Goal: Task Accomplishment & Management: Use online tool/utility

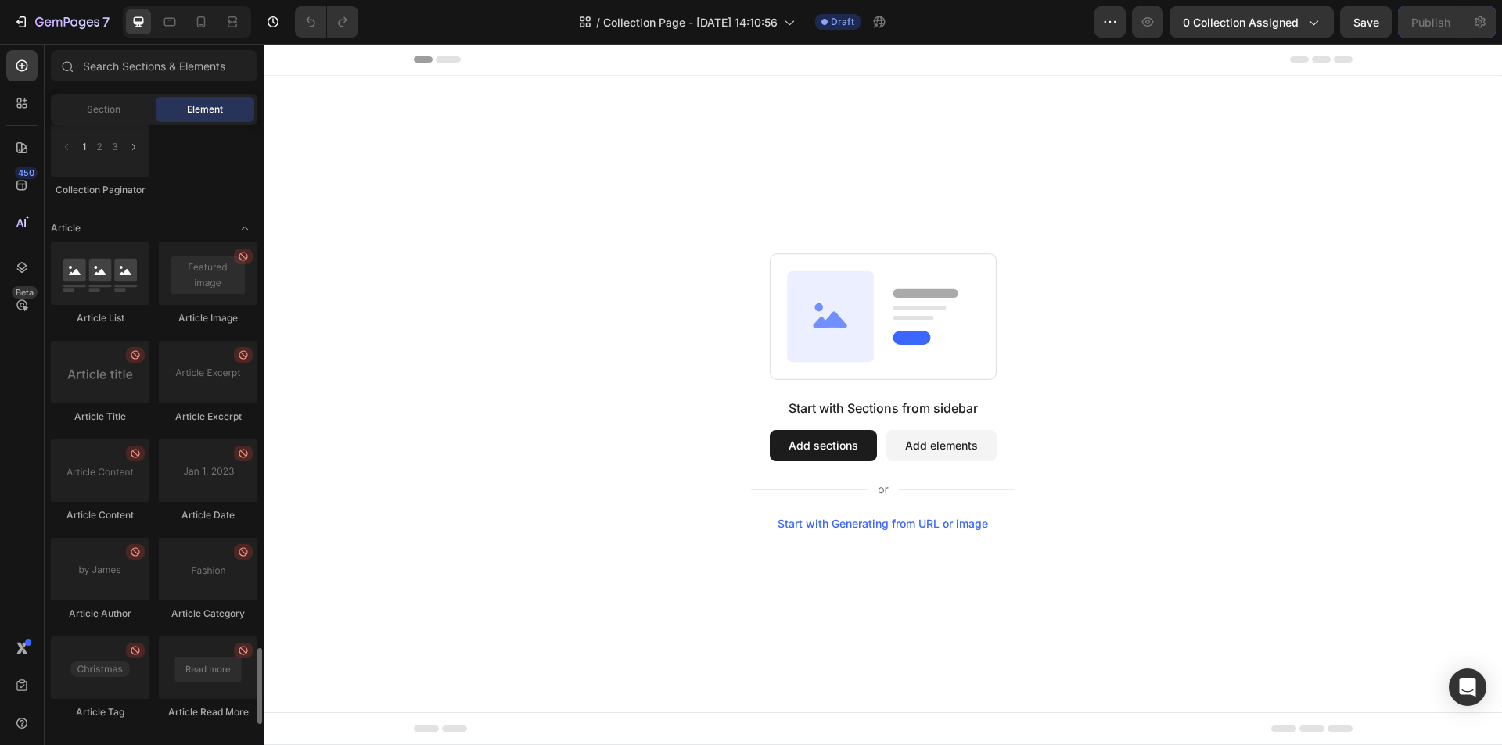
scroll to position [4359, 0]
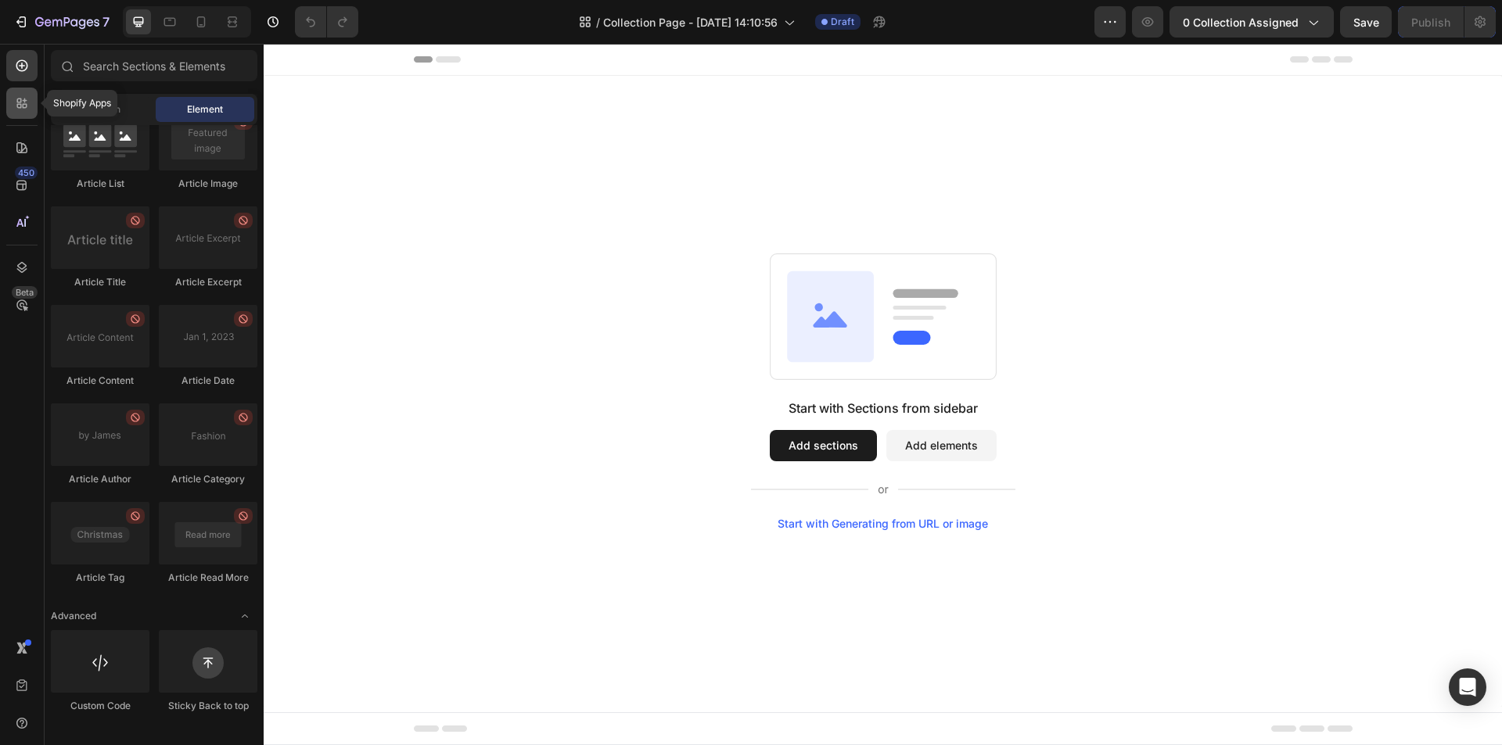
click at [26, 101] on icon at bounding box center [25, 101] width 5 height 5
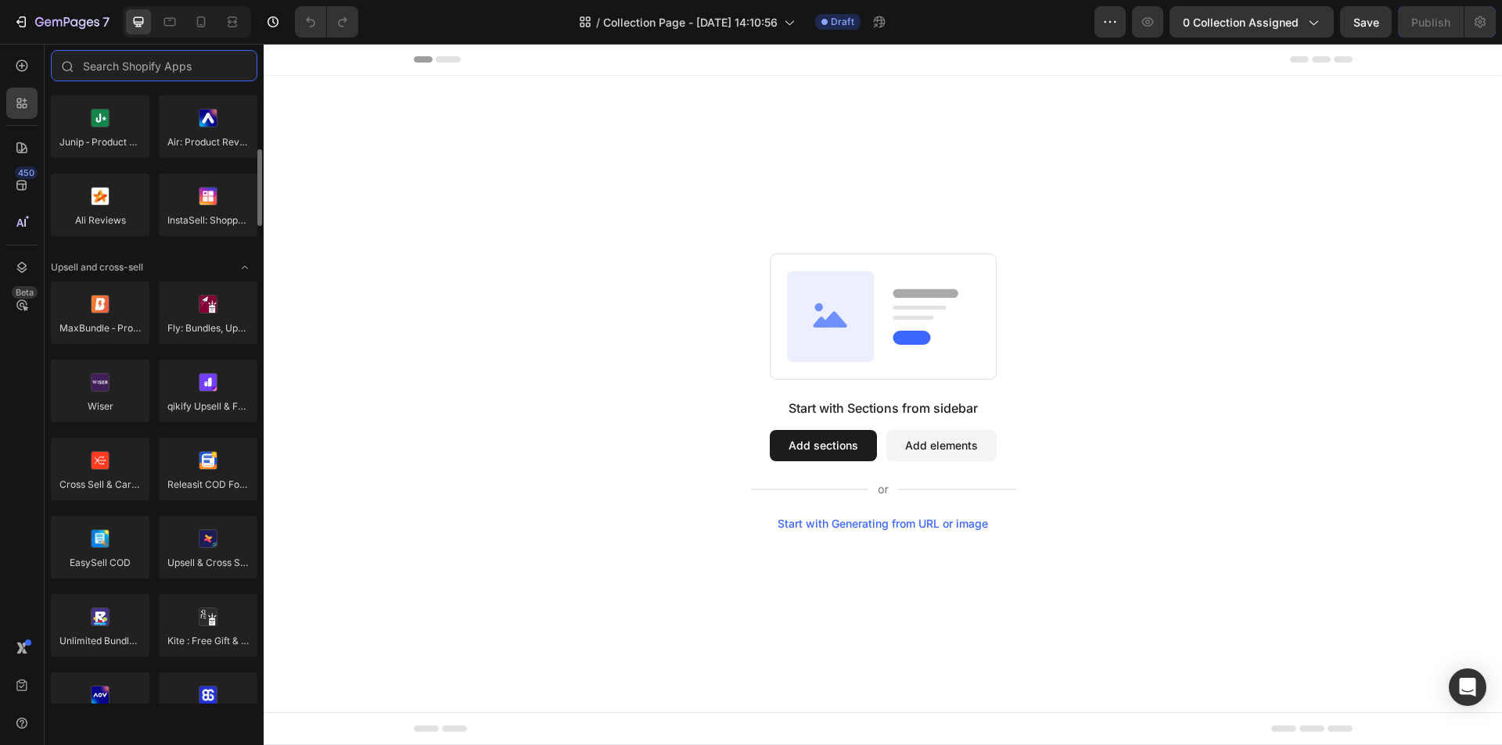
scroll to position [0, 0]
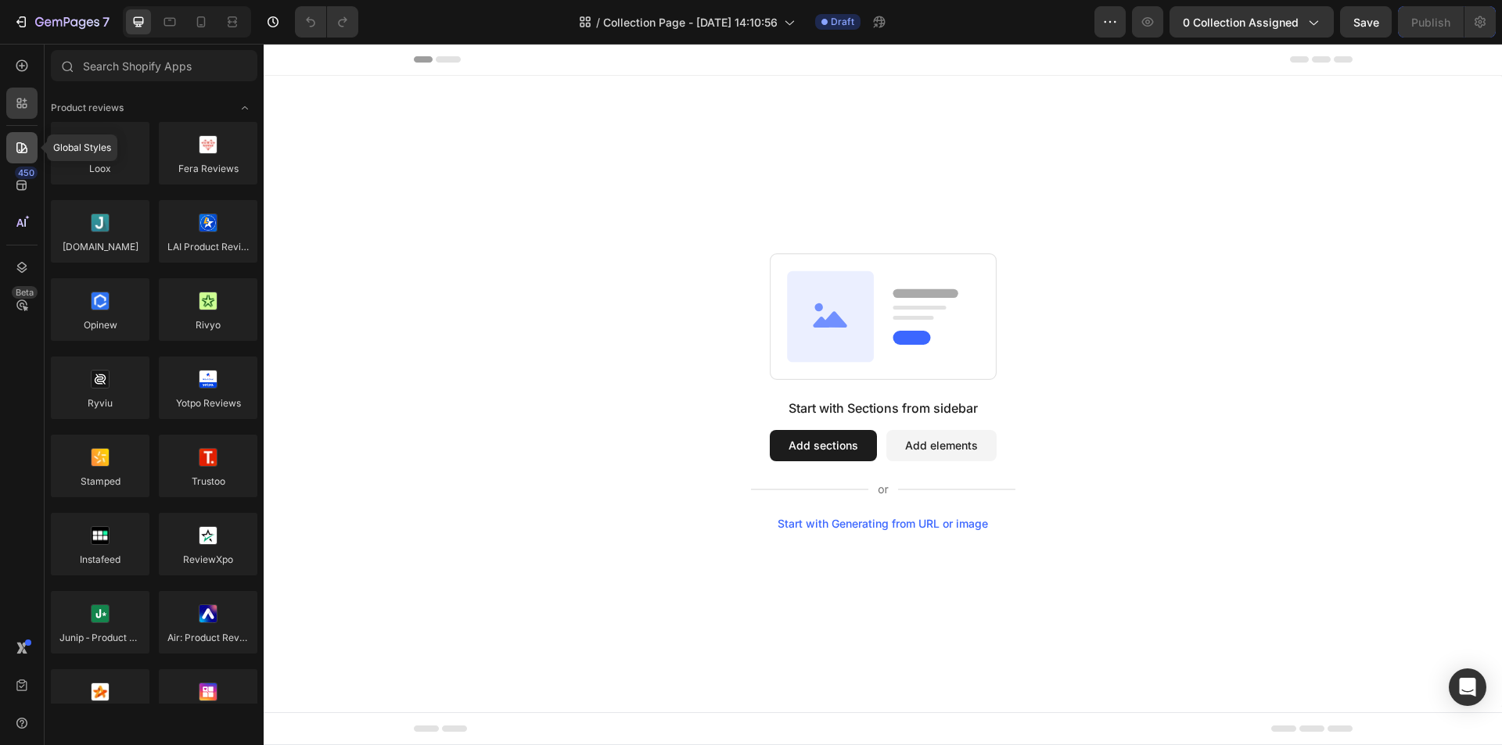
click at [14, 149] on icon at bounding box center [22, 148] width 16 height 16
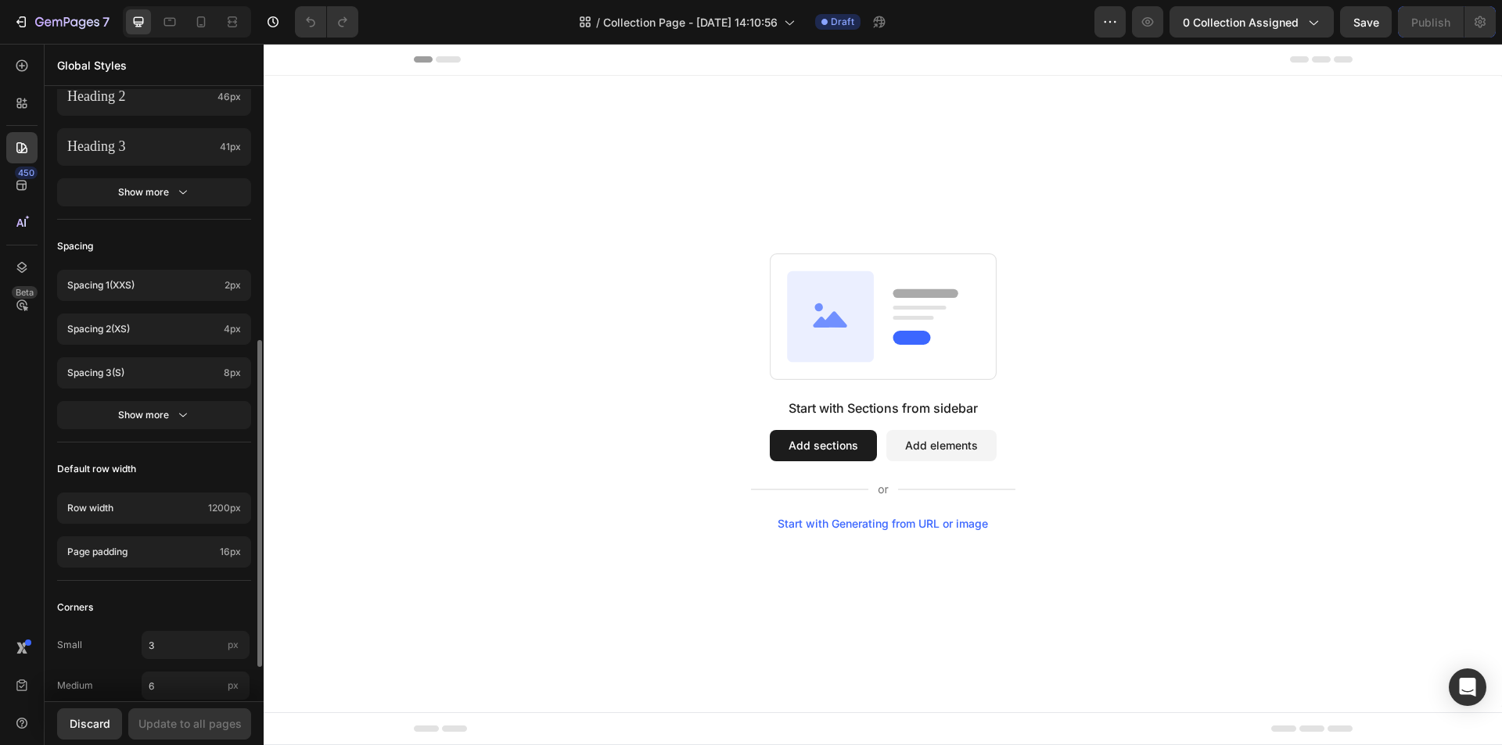
scroll to position [533, 0]
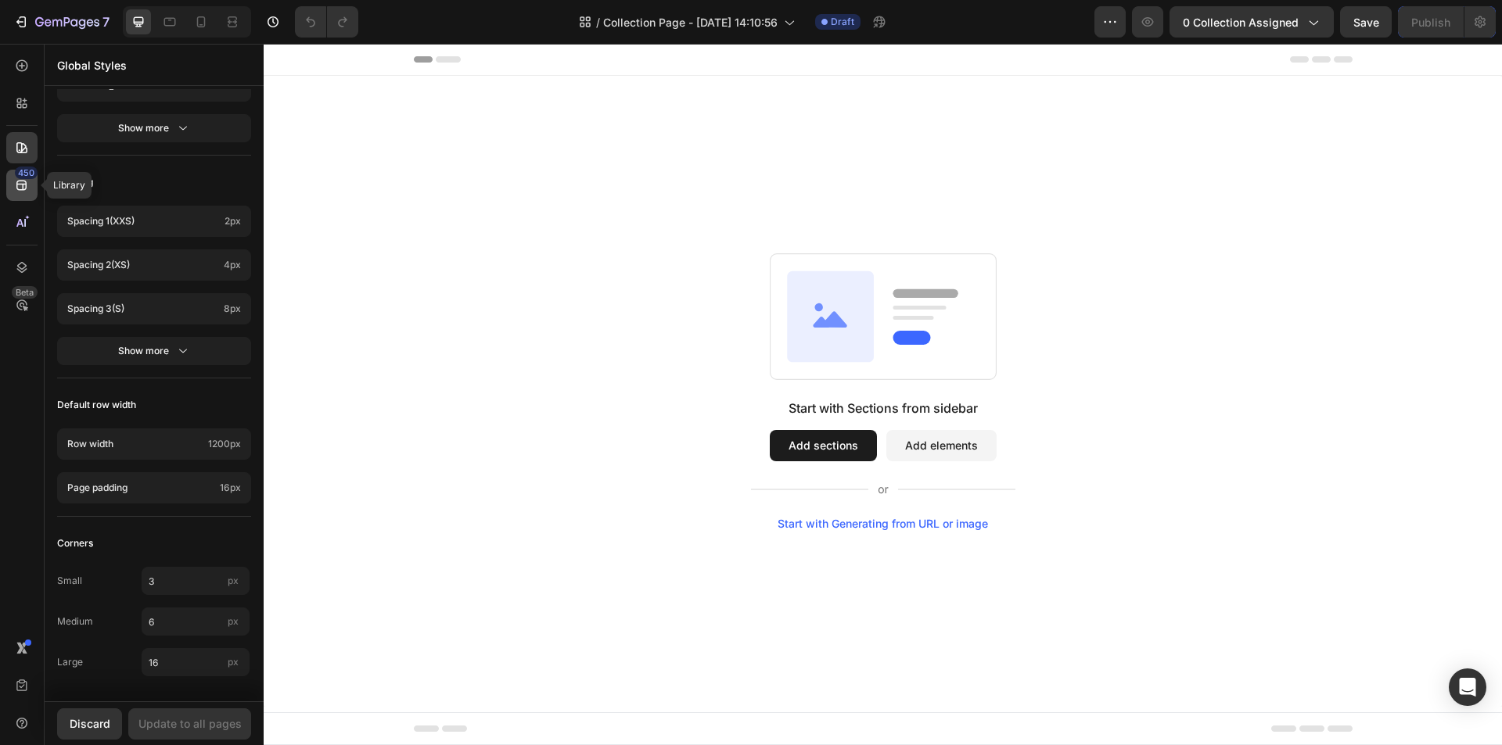
click at [24, 187] on icon at bounding box center [22, 186] width 16 height 16
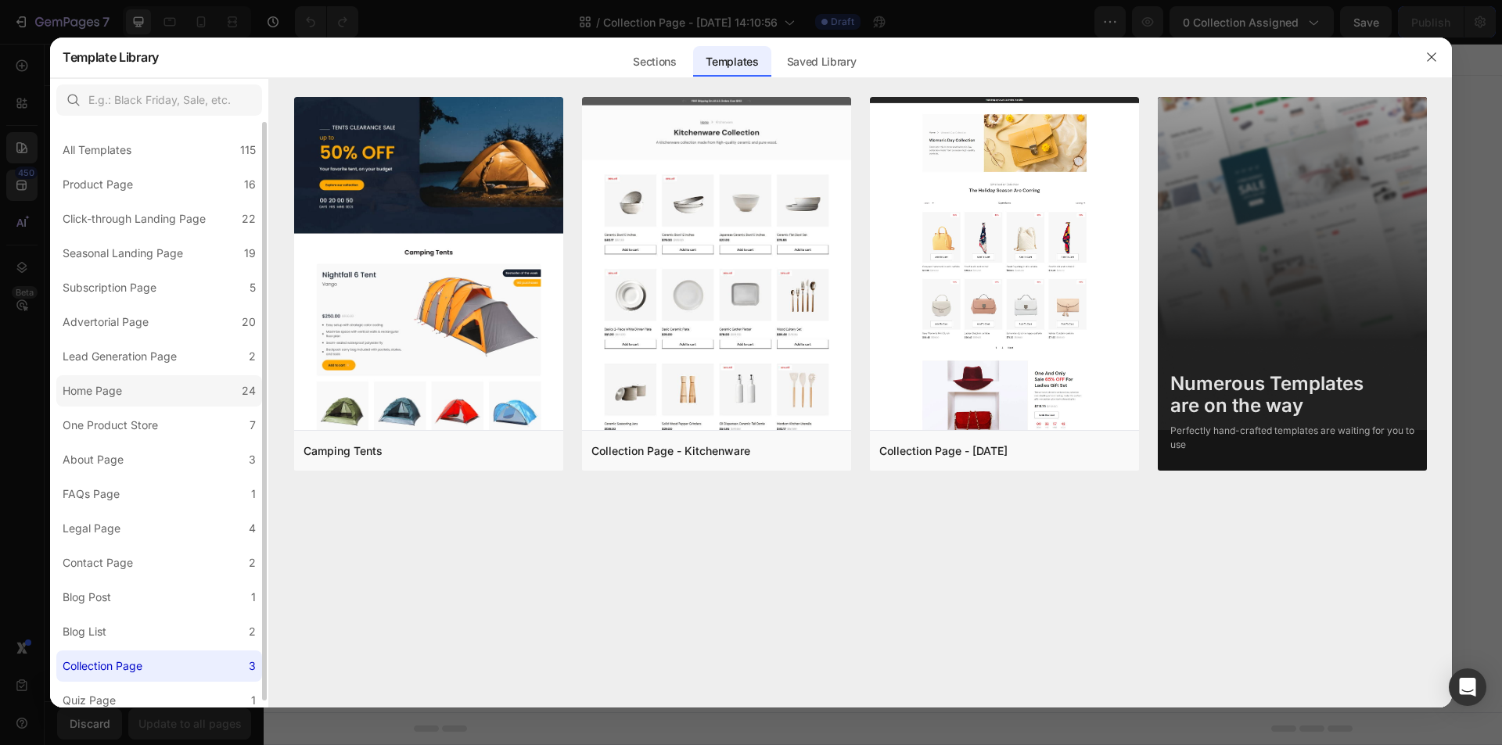
click at [166, 390] on label "Home Page 24" at bounding box center [159, 390] width 206 height 31
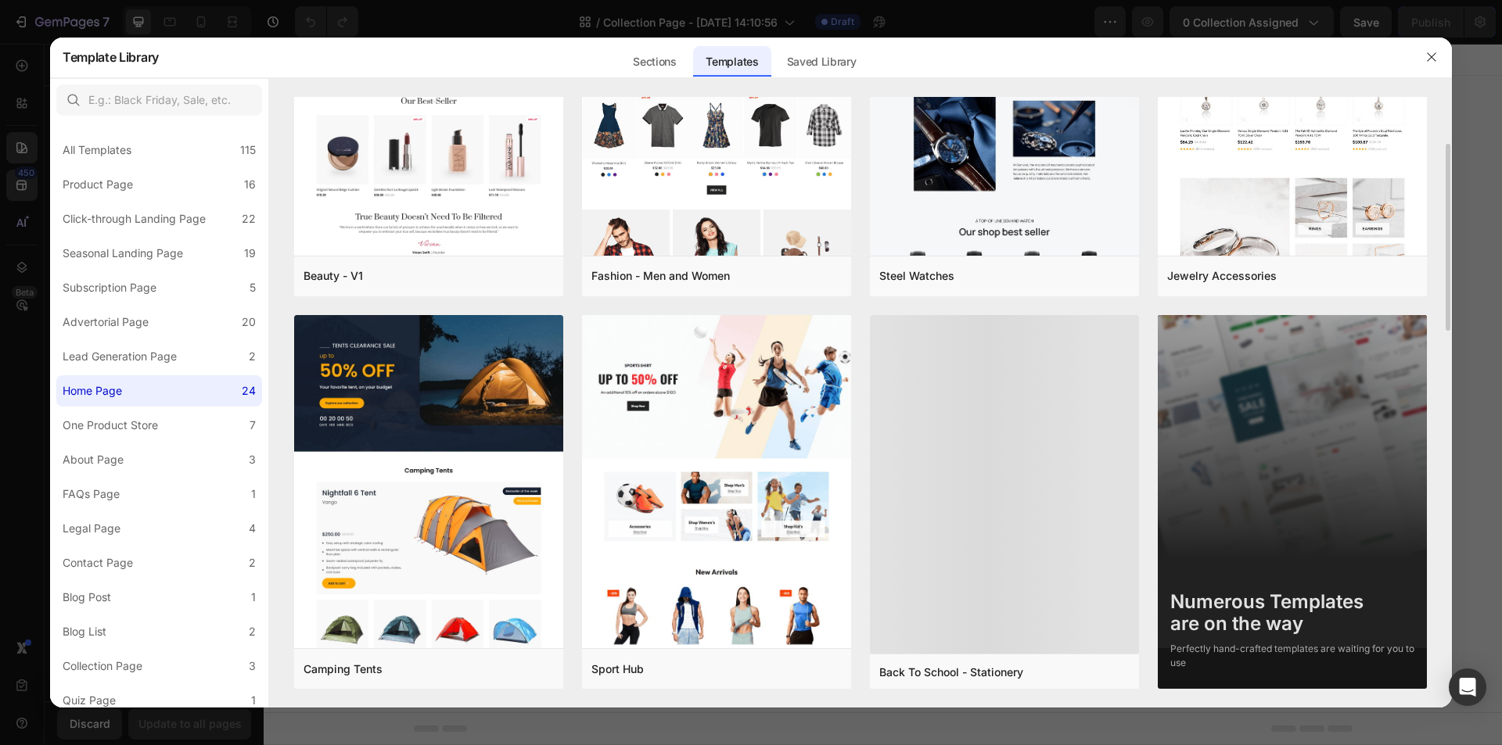
scroll to position [1072, 0]
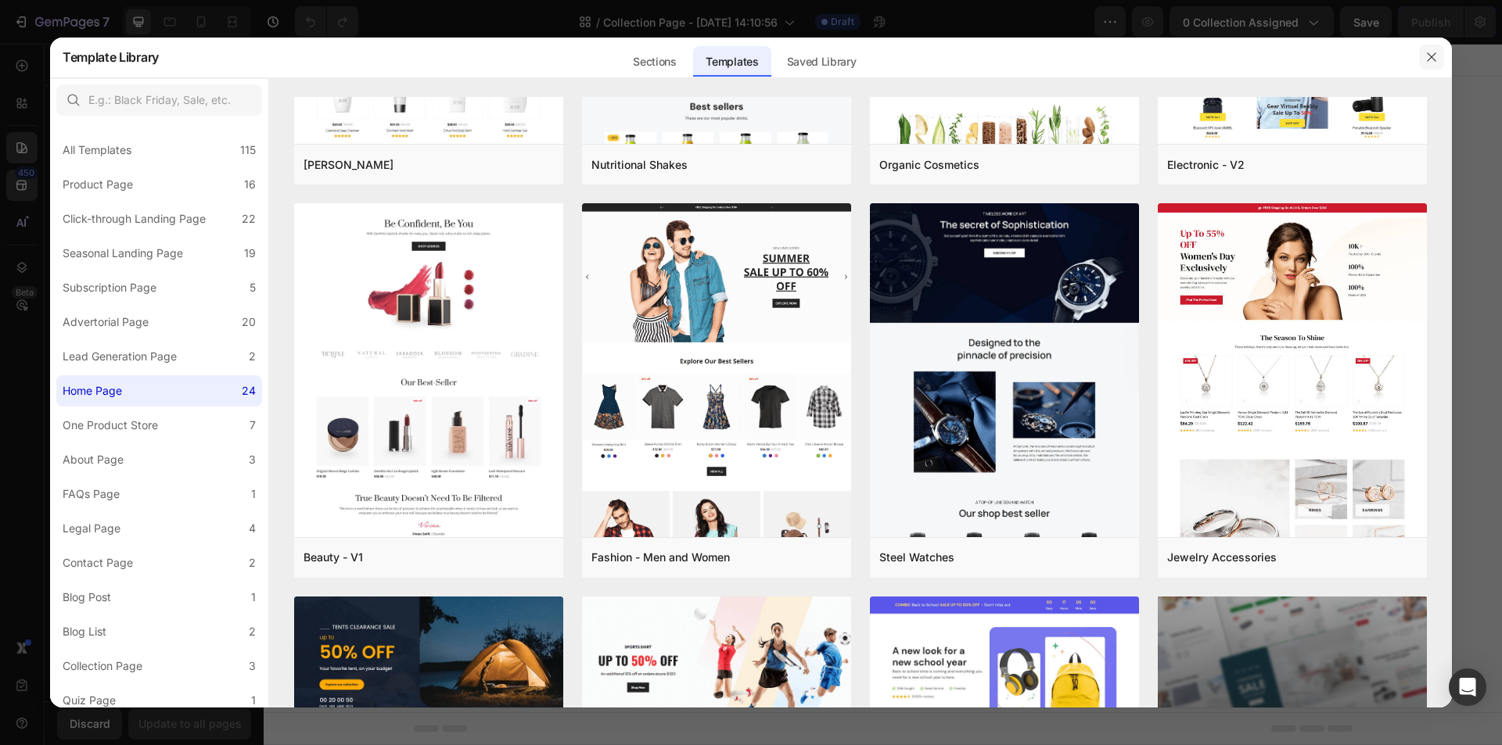
click at [1429, 59] on icon "button" at bounding box center [1431, 57] width 13 height 13
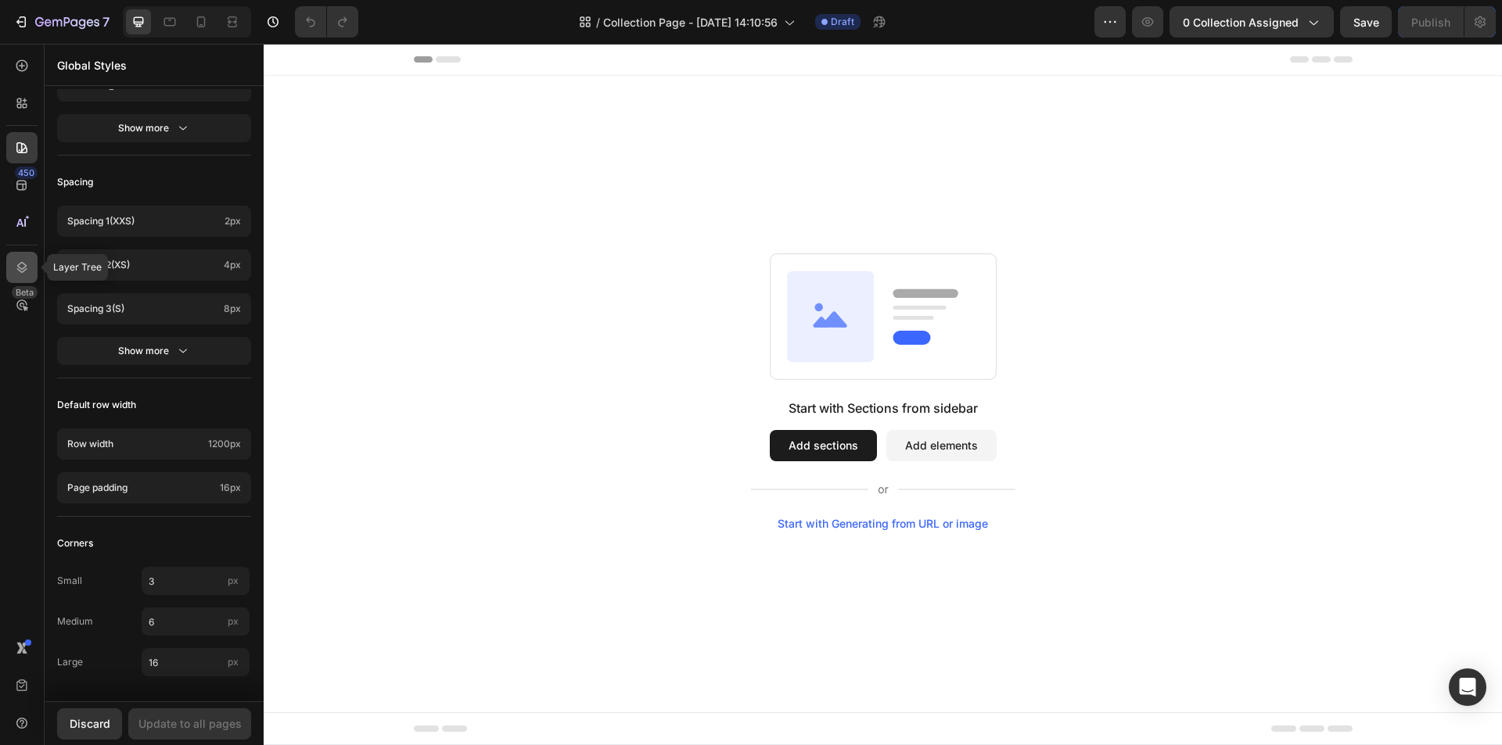
click at [23, 271] on icon at bounding box center [22, 268] width 16 height 16
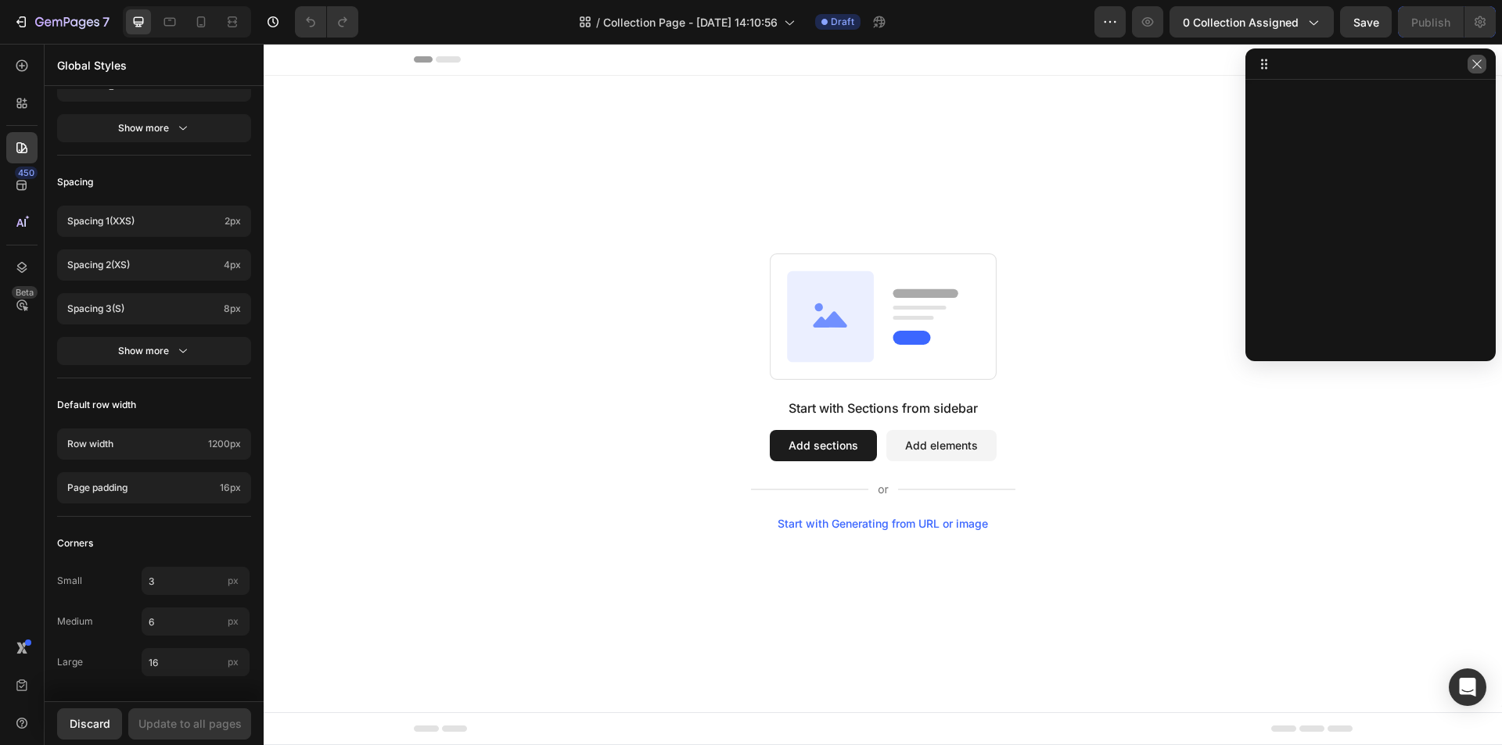
click at [1472, 70] on button "button" at bounding box center [1477, 64] width 19 height 19
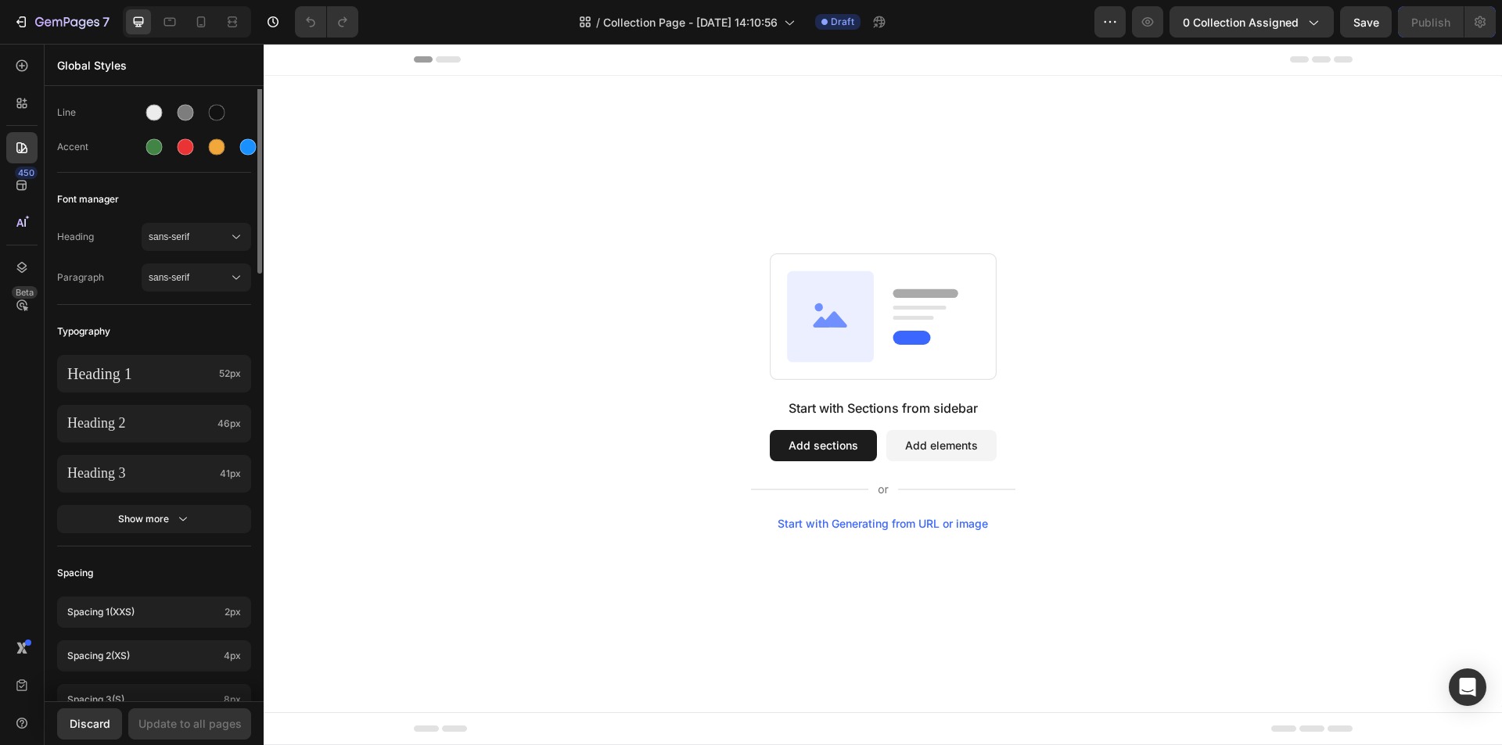
scroll to position [0, 0]
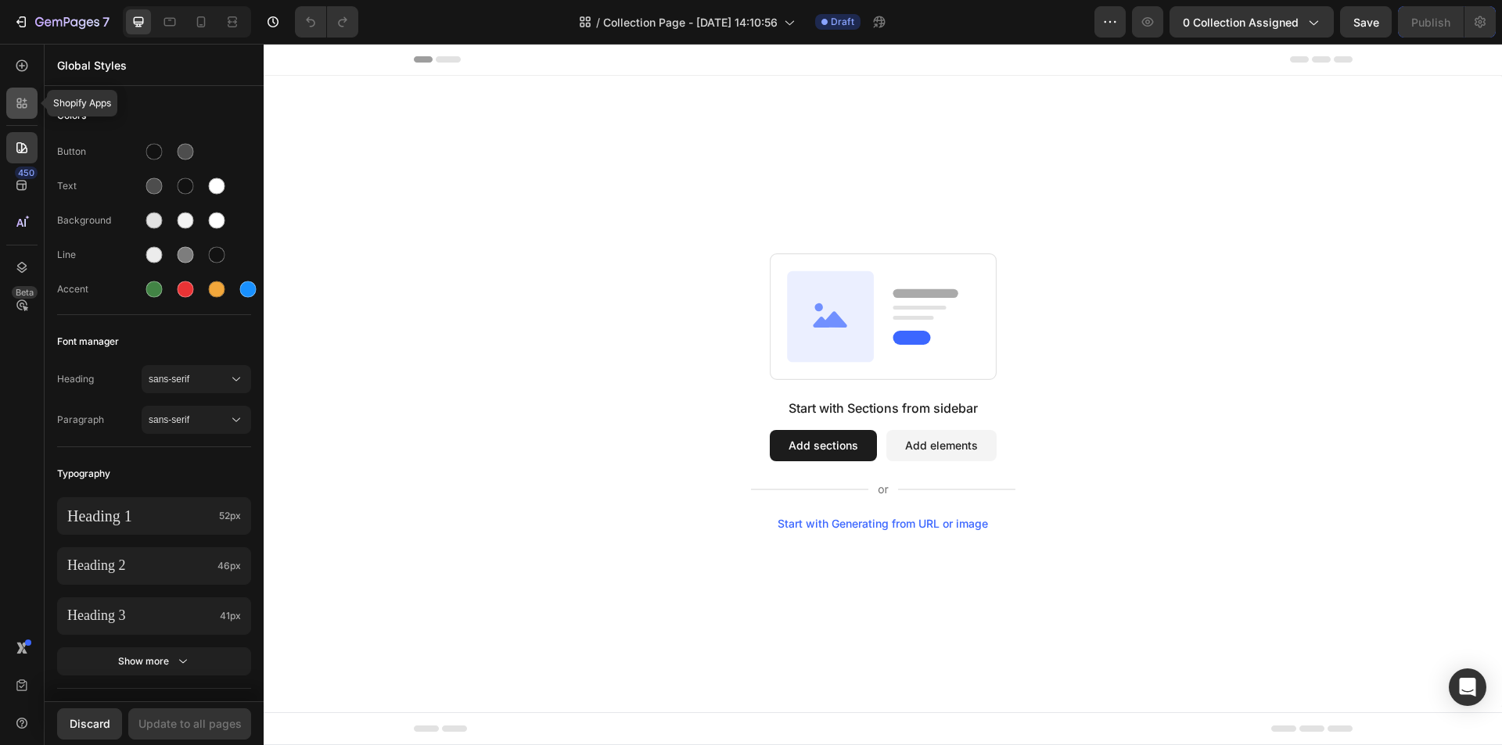
click at [27, 102] on icon at bounding box center [22, 103] width 16 height 16
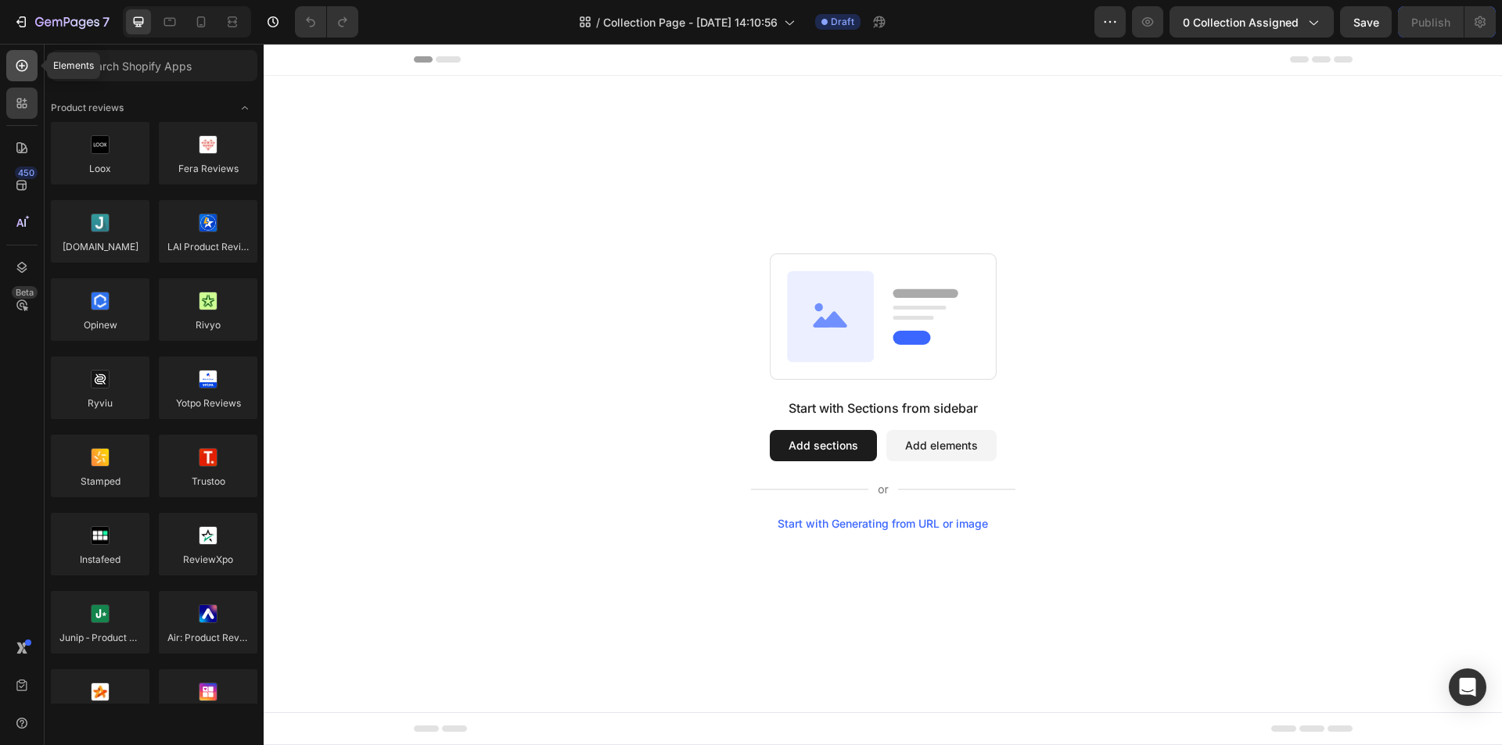
click at [27, 73] on icon at bounding box center [22, 66] width 16 height 16
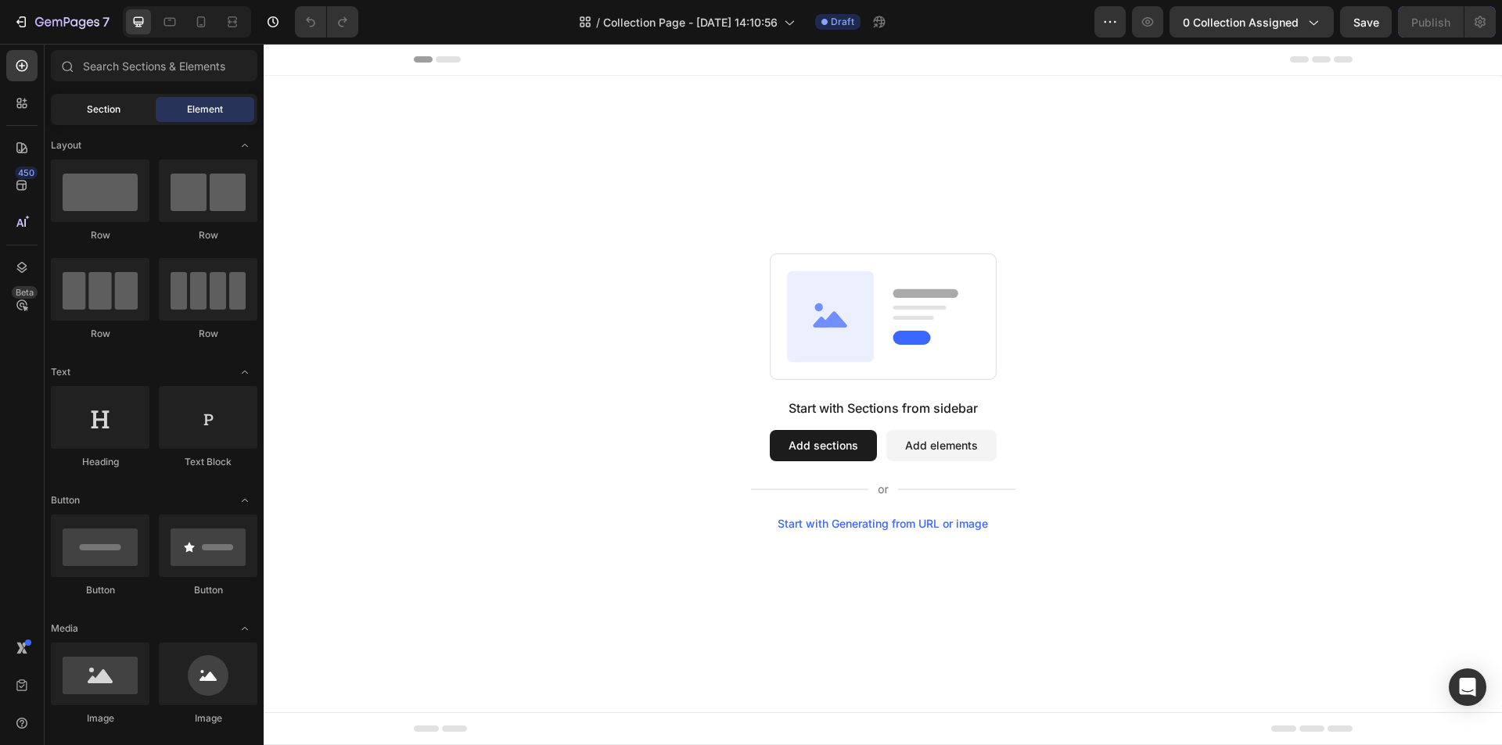
click at [126, 115] on div "Section" at bounding box center [103, 109] width 99 height 25
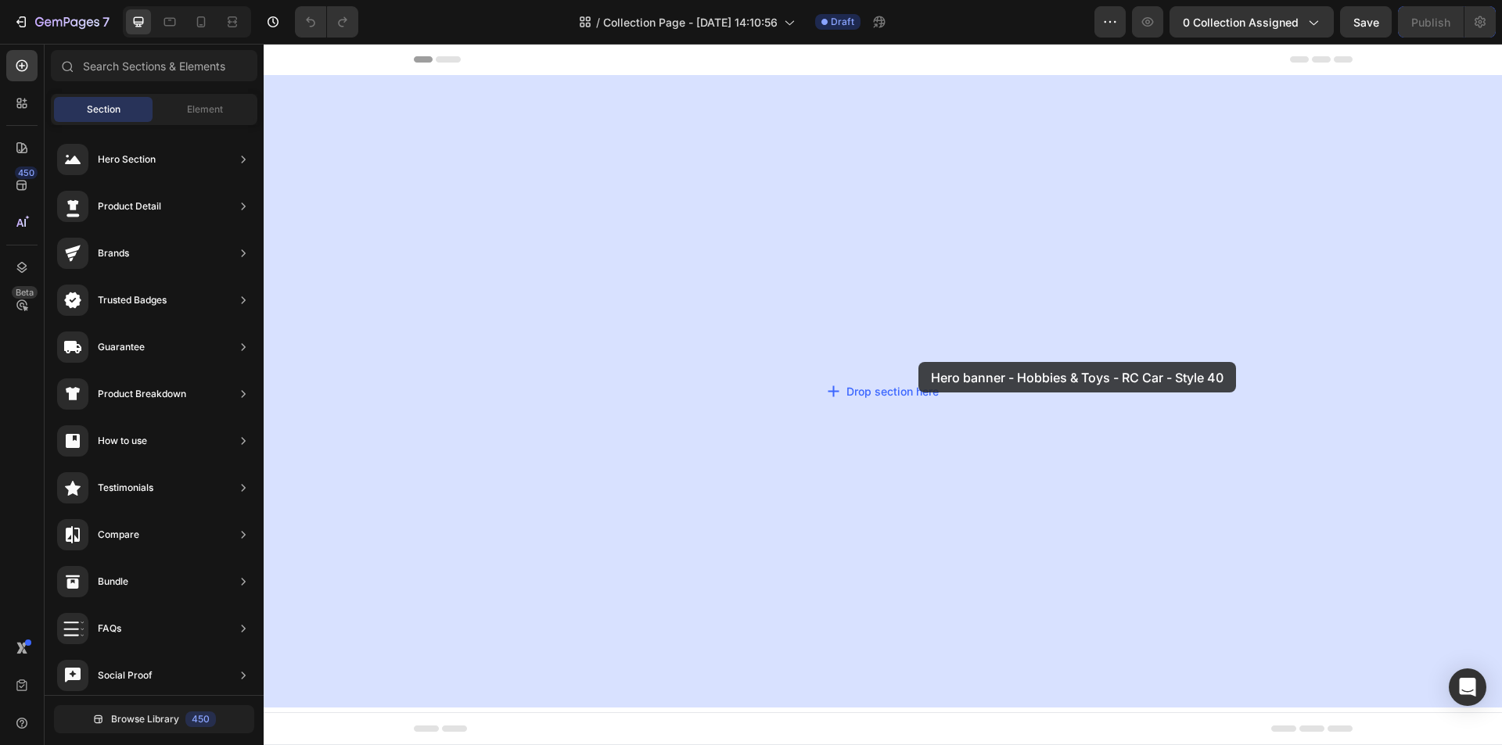
drag, startPoint x: 659, startPoint y: 206, endPoint x: 918, endPoint y: 362, distance: 302.5
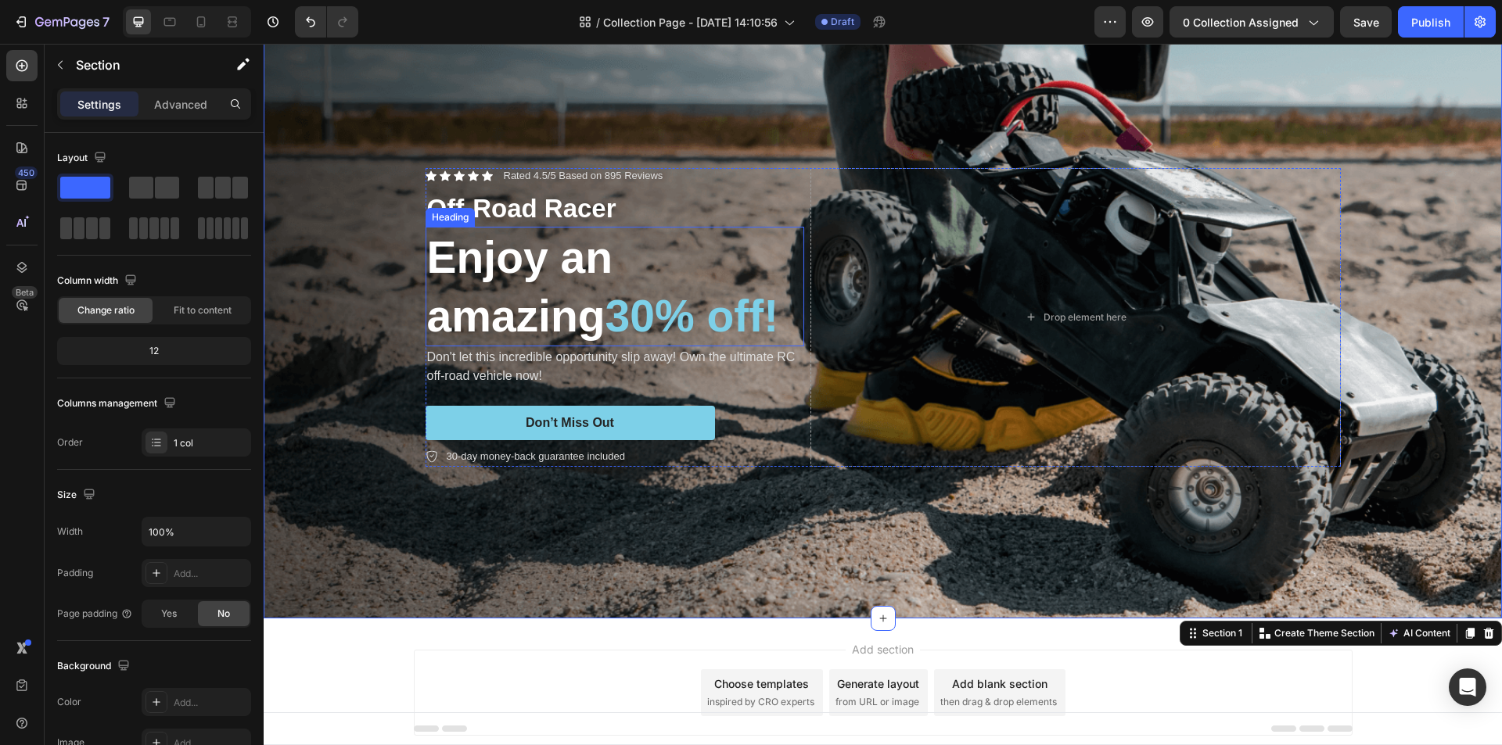
scroll to position [119, 0]
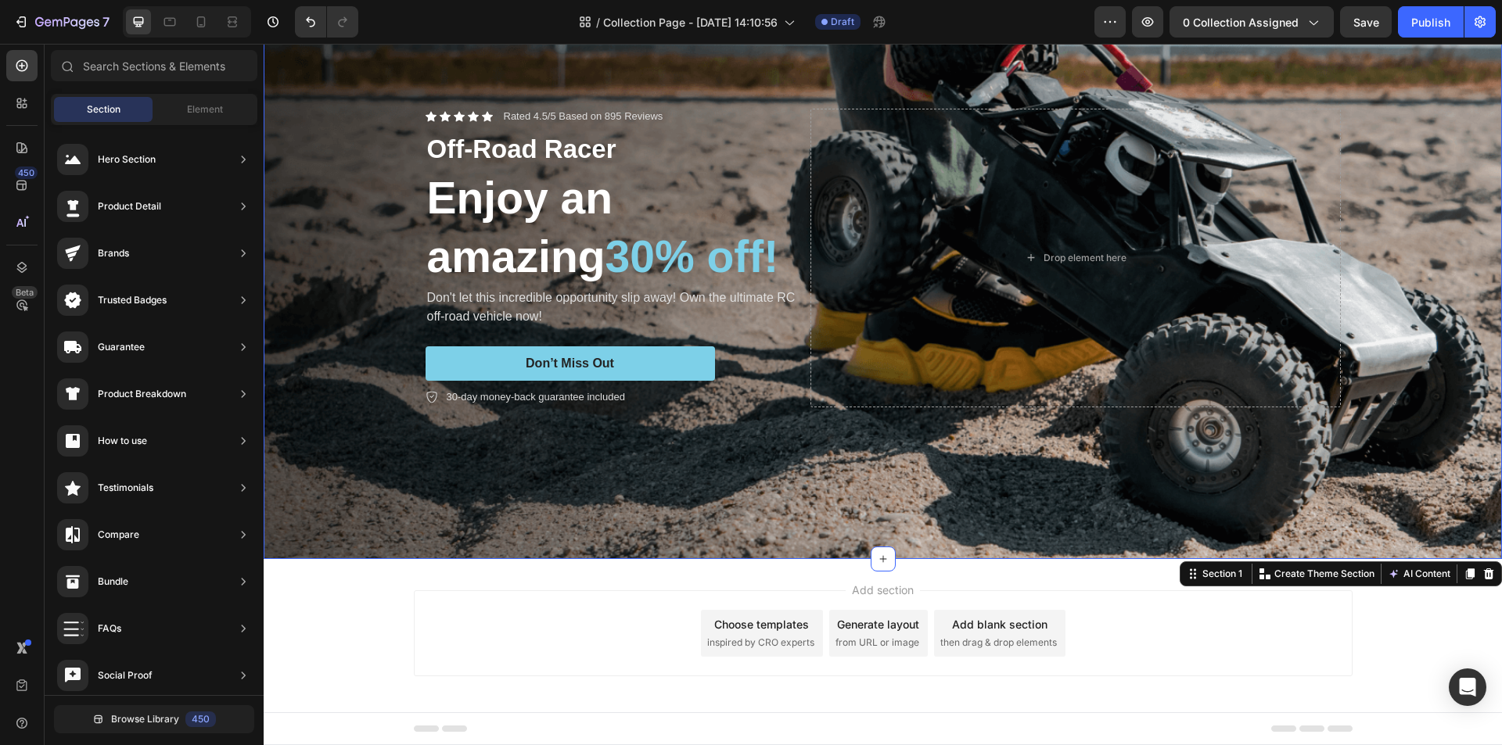
click at [347, 618] on div "Add section Choose templates inspired by CRO experts Generate layout from URL o…" at bounding box center [883, 655] width 1238 height 192
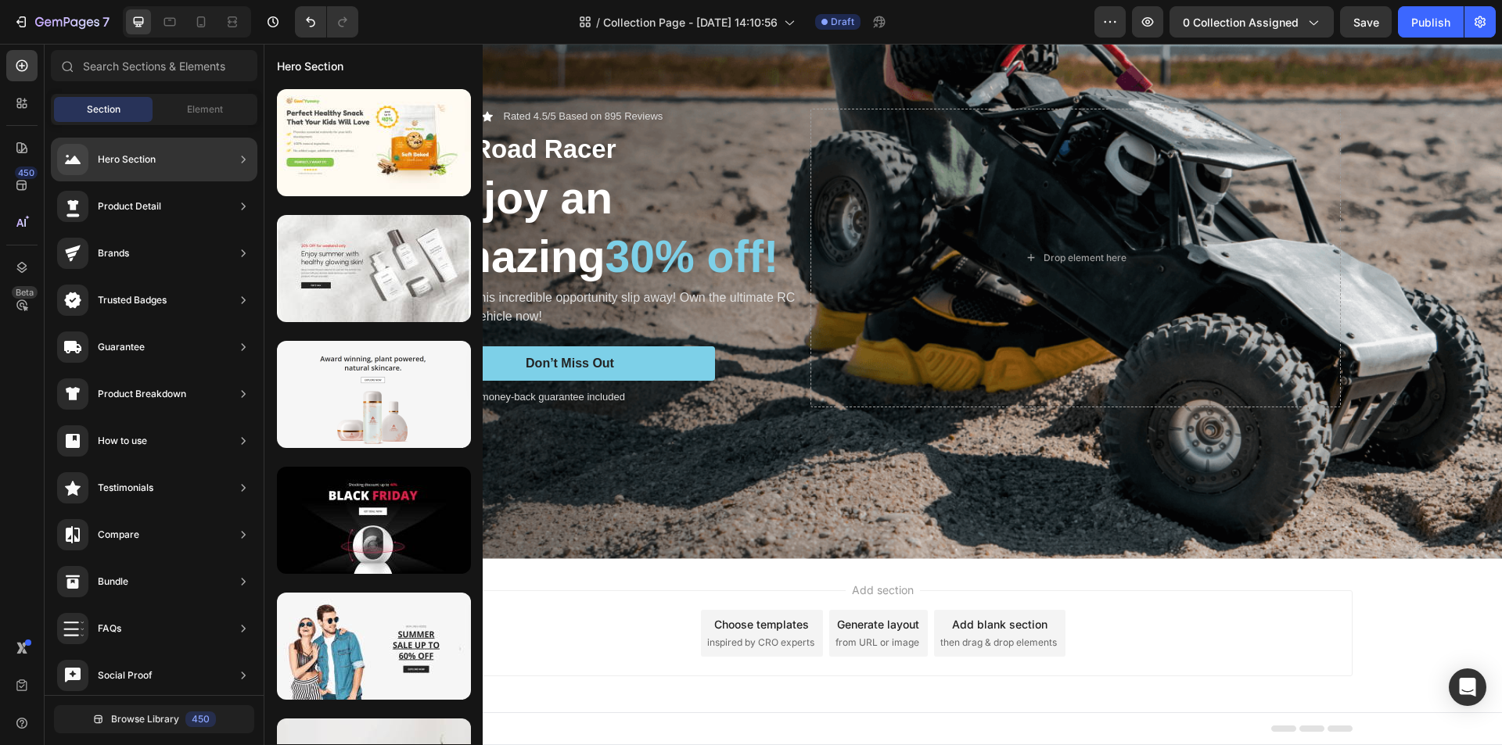
scroll to position [0, 0]
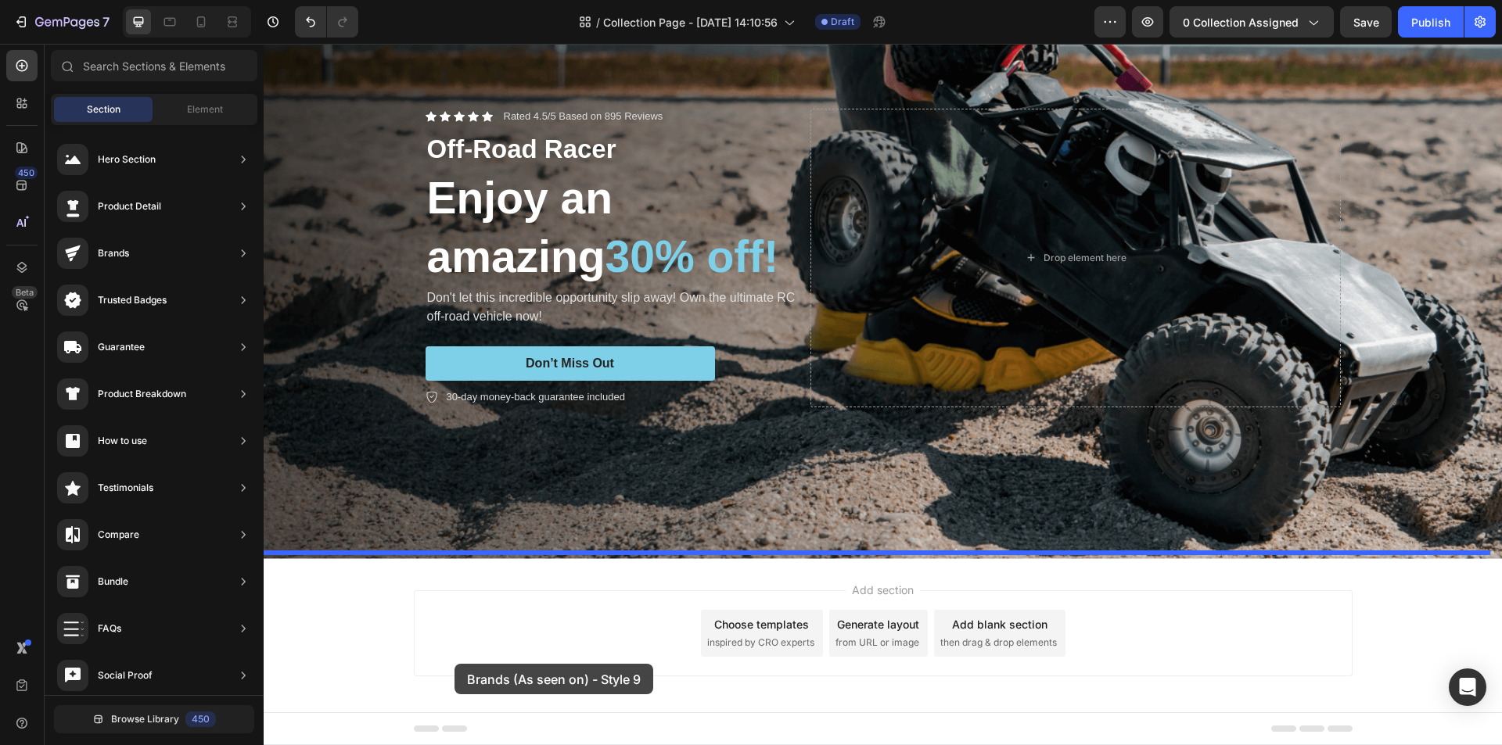
drag, startPoint x: 652, startPoint y: 691, endPoint x: 454, endPoint y: 664, distance: 198.9
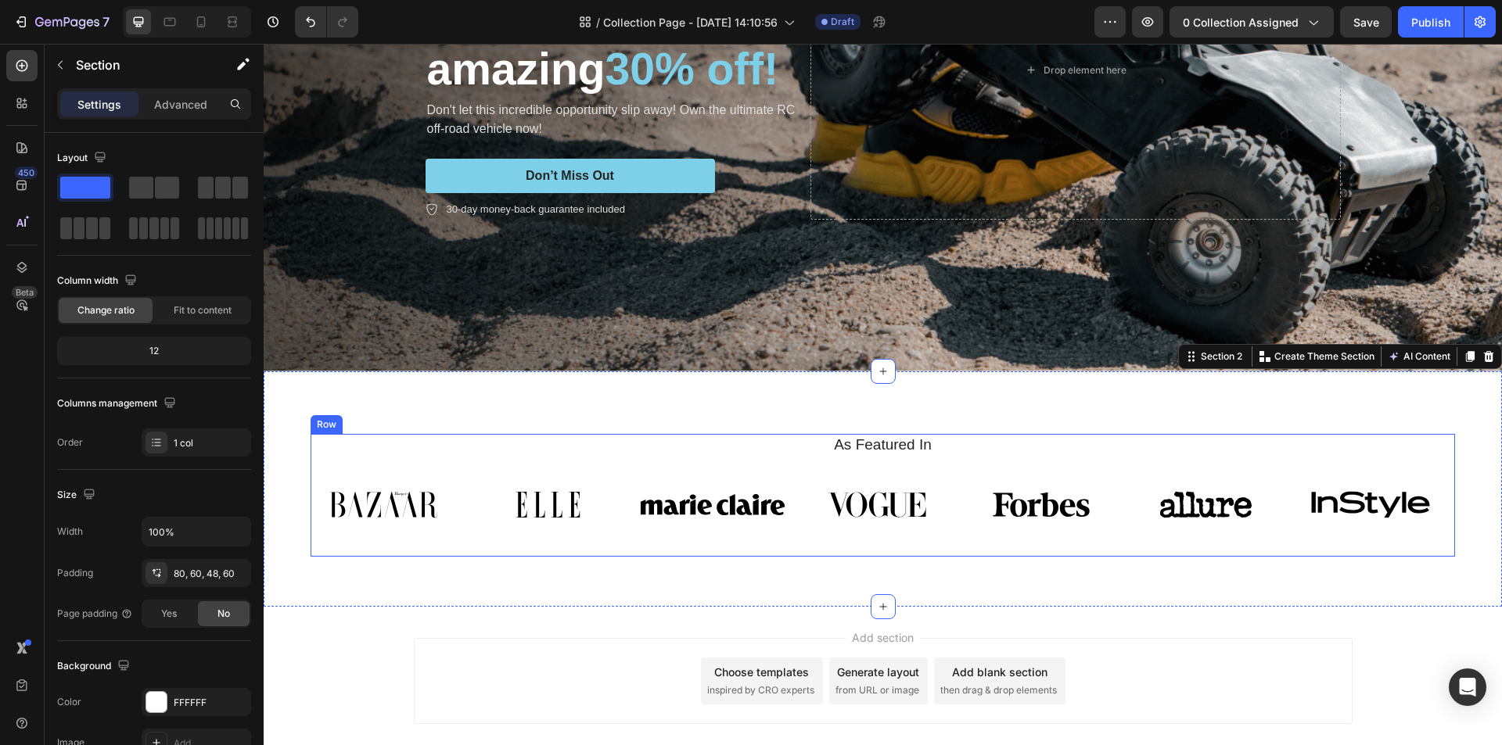
scroll to position [354, 0]
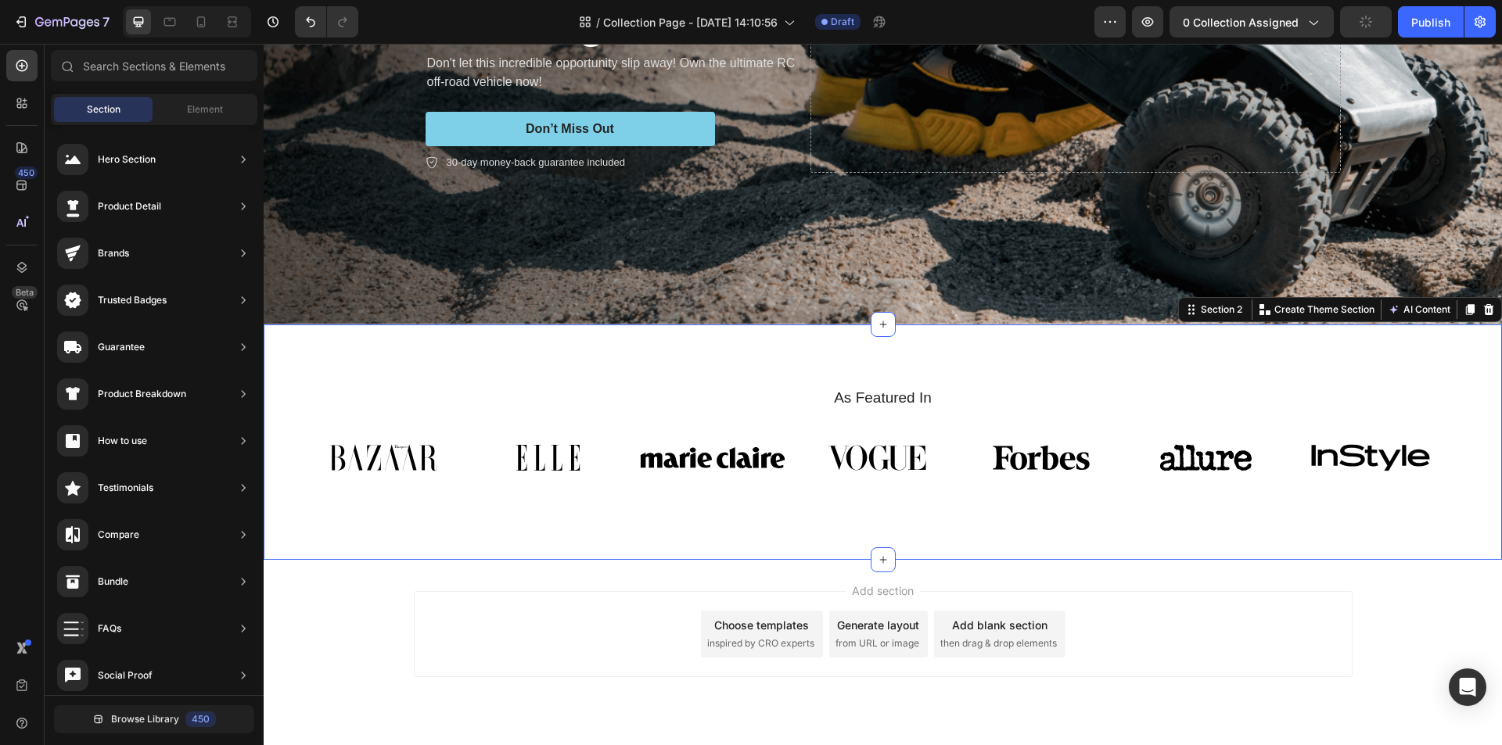
click at [357, 631] on div "Add section Choose templates inspired by CRO experts Generate layout from URL o…" at bounding box center [883, 656] width 1238 height 192
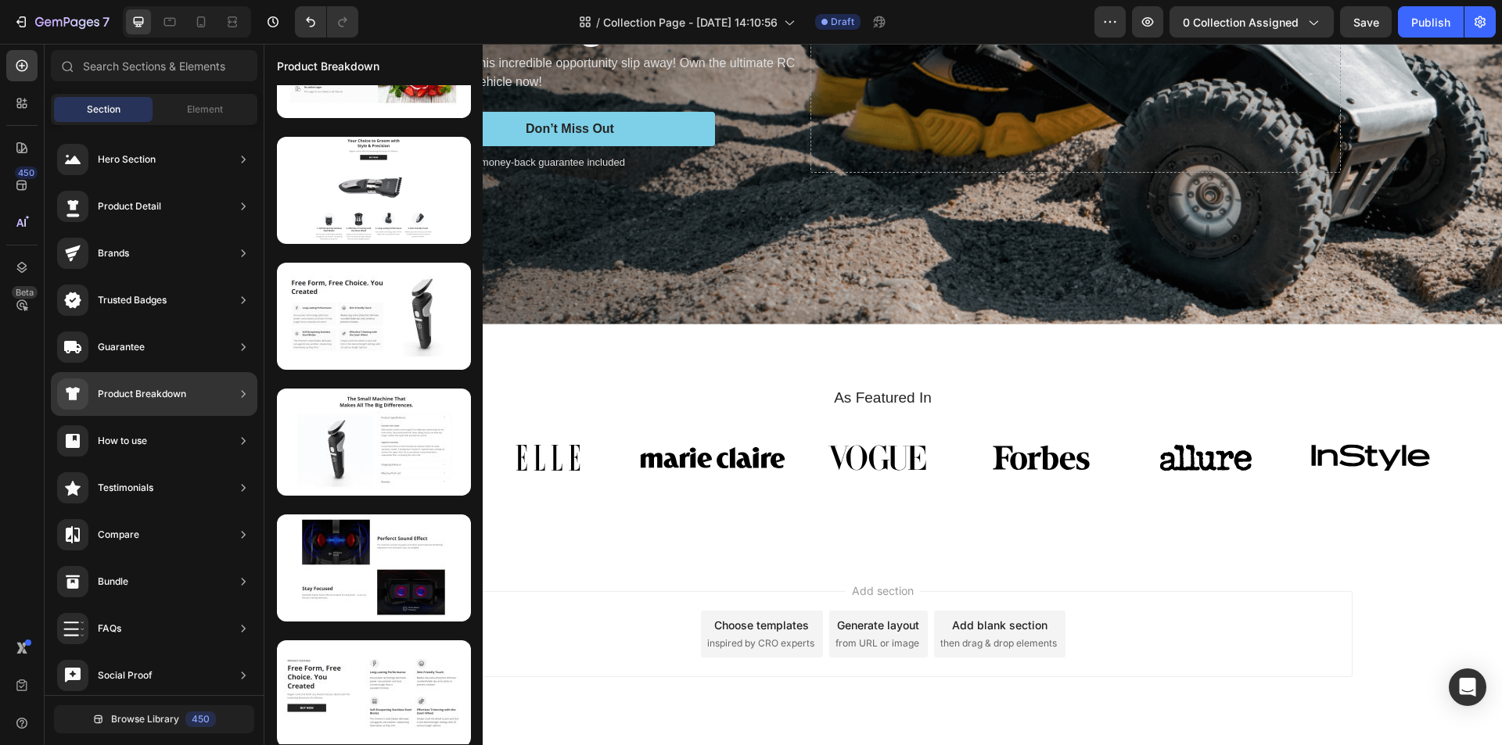
scroll to position [0, 0]
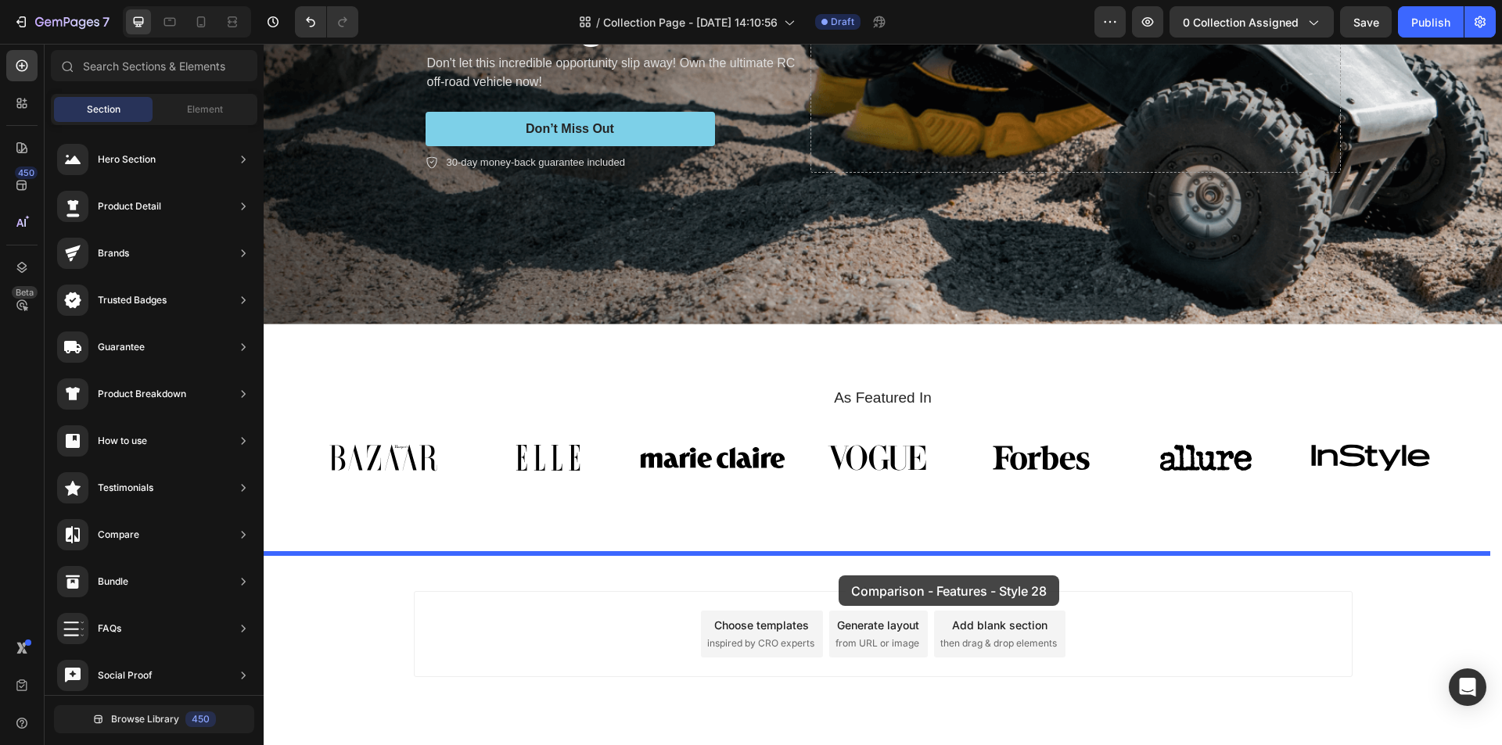
drag, startPoint x: 671, startPoint y: 163, endPoint x: 839, endPoint y: 576, distance: 444.9
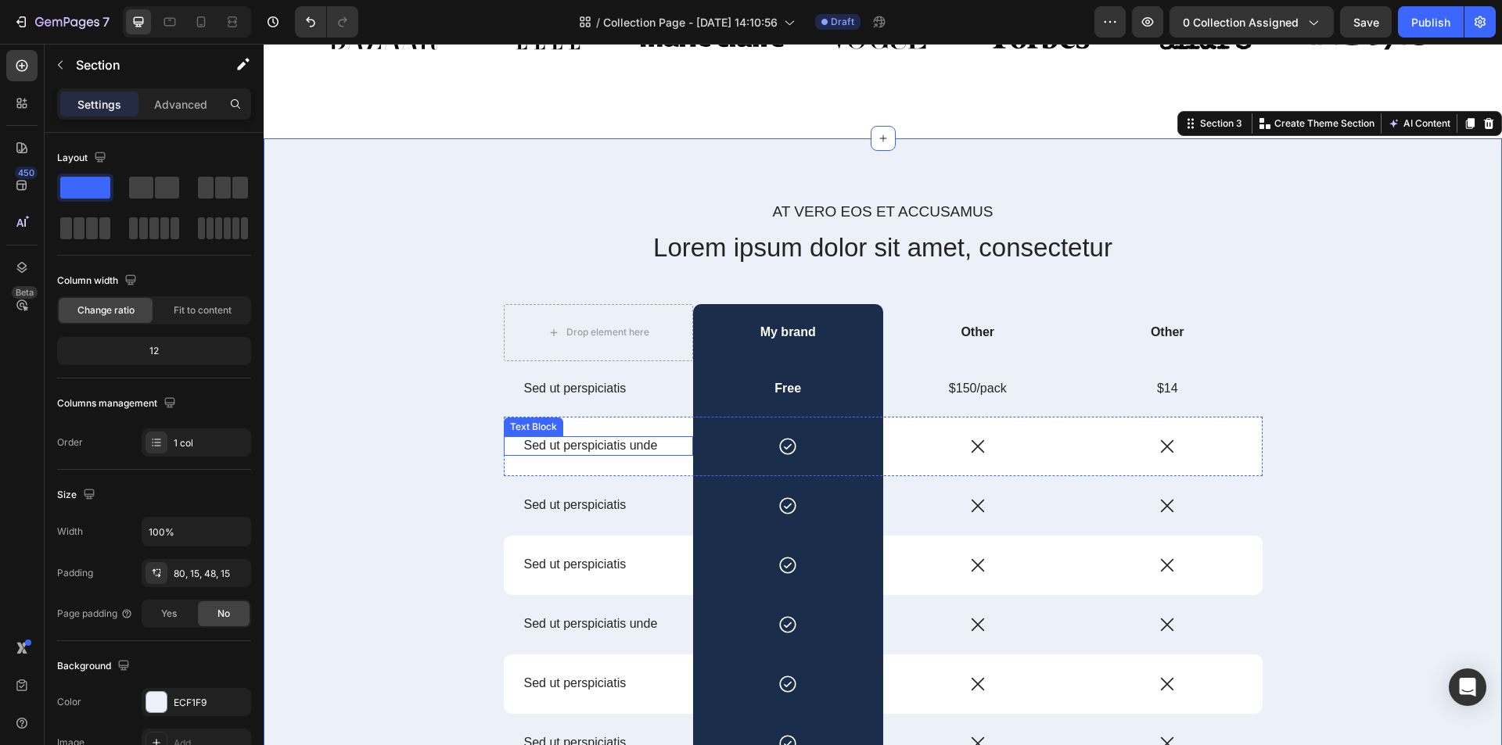
scroll to position [809, 0]
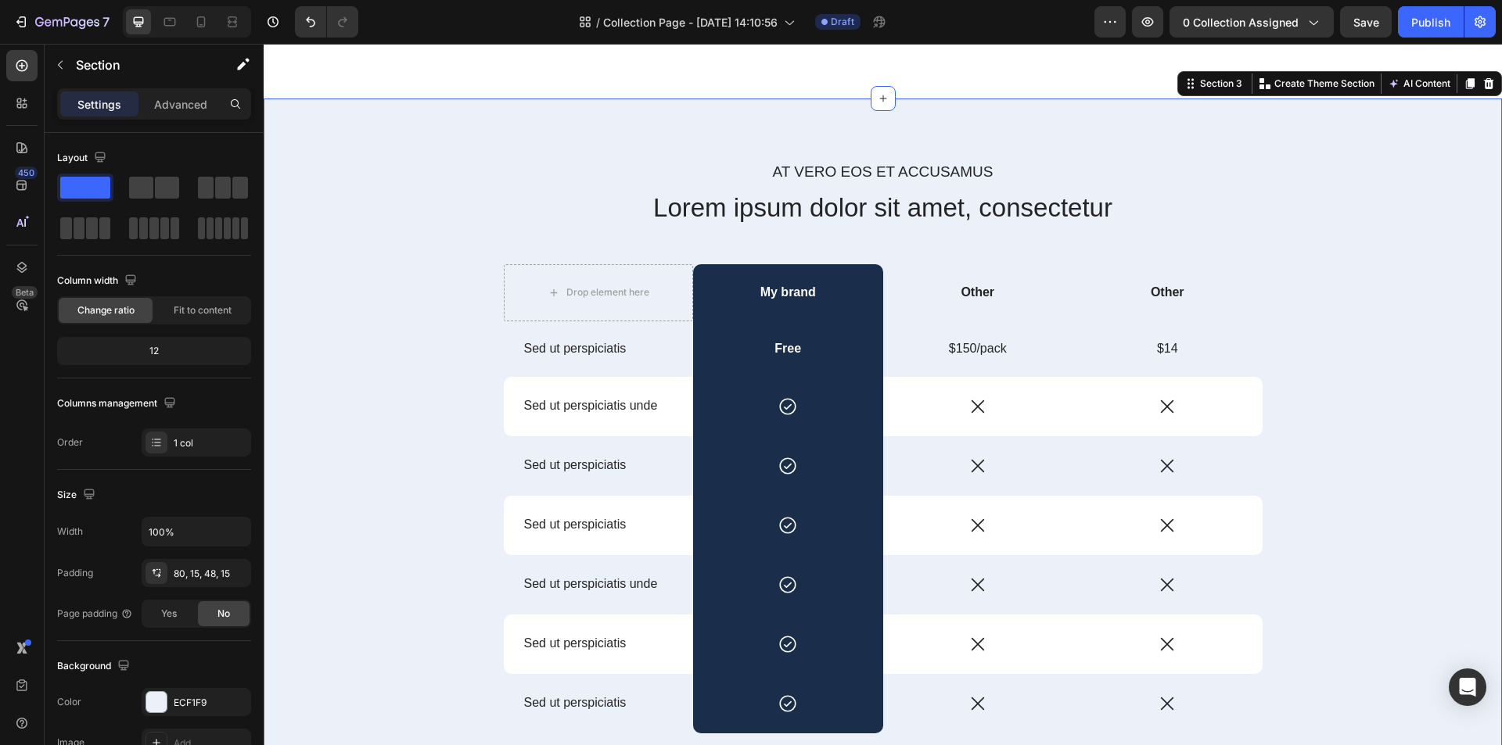
click at [1403, 427] on div "At vero eos et accusamus Text Block Lorem ipsum dolor sit amet, consectetur Hea…" at bounding box center [882, 510] width 1215 height 699
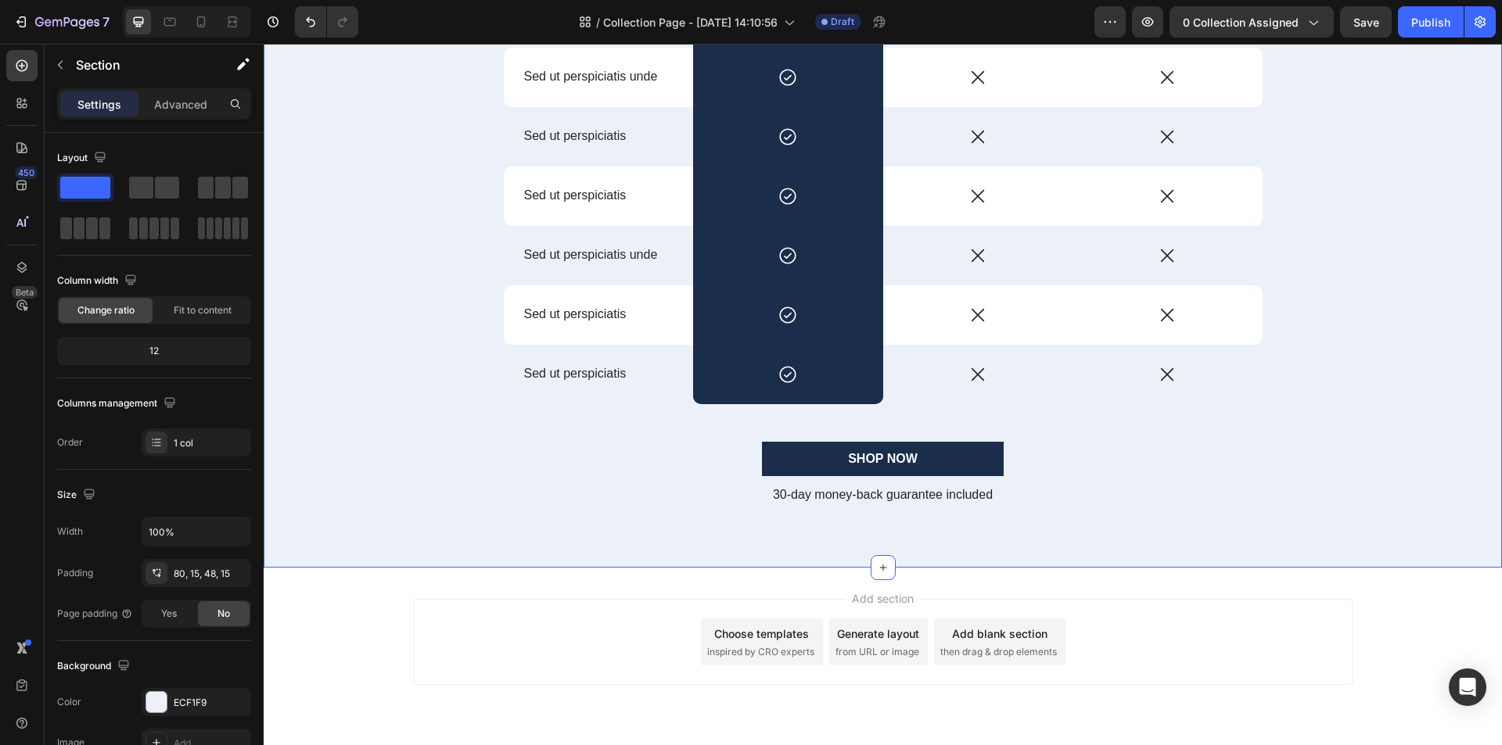
scroll to position [1186, 0]
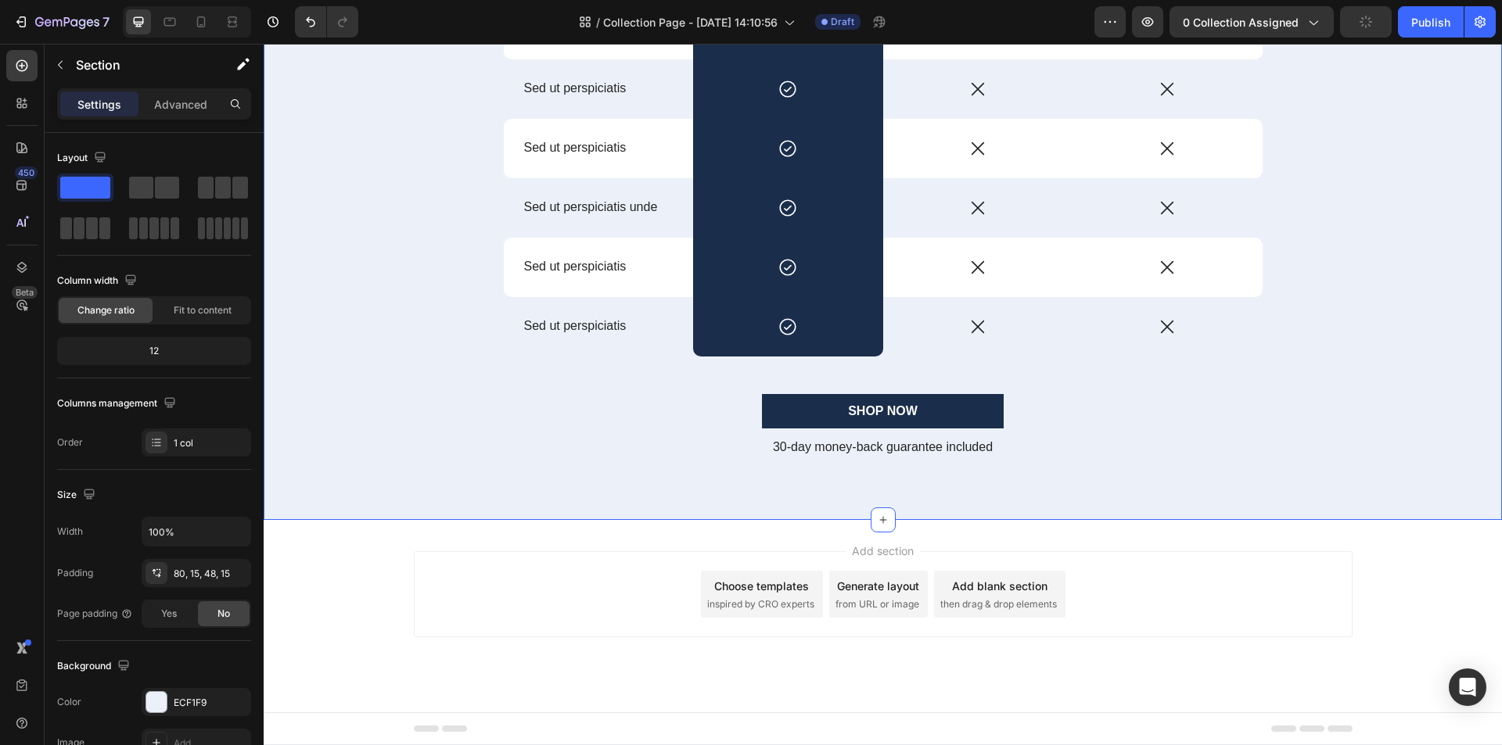
click at [466, 566] on div "Add section Choose templates inspired by CRO experts Generate layout from URL o…" at bounding box center [883, 594] width 939 height 86
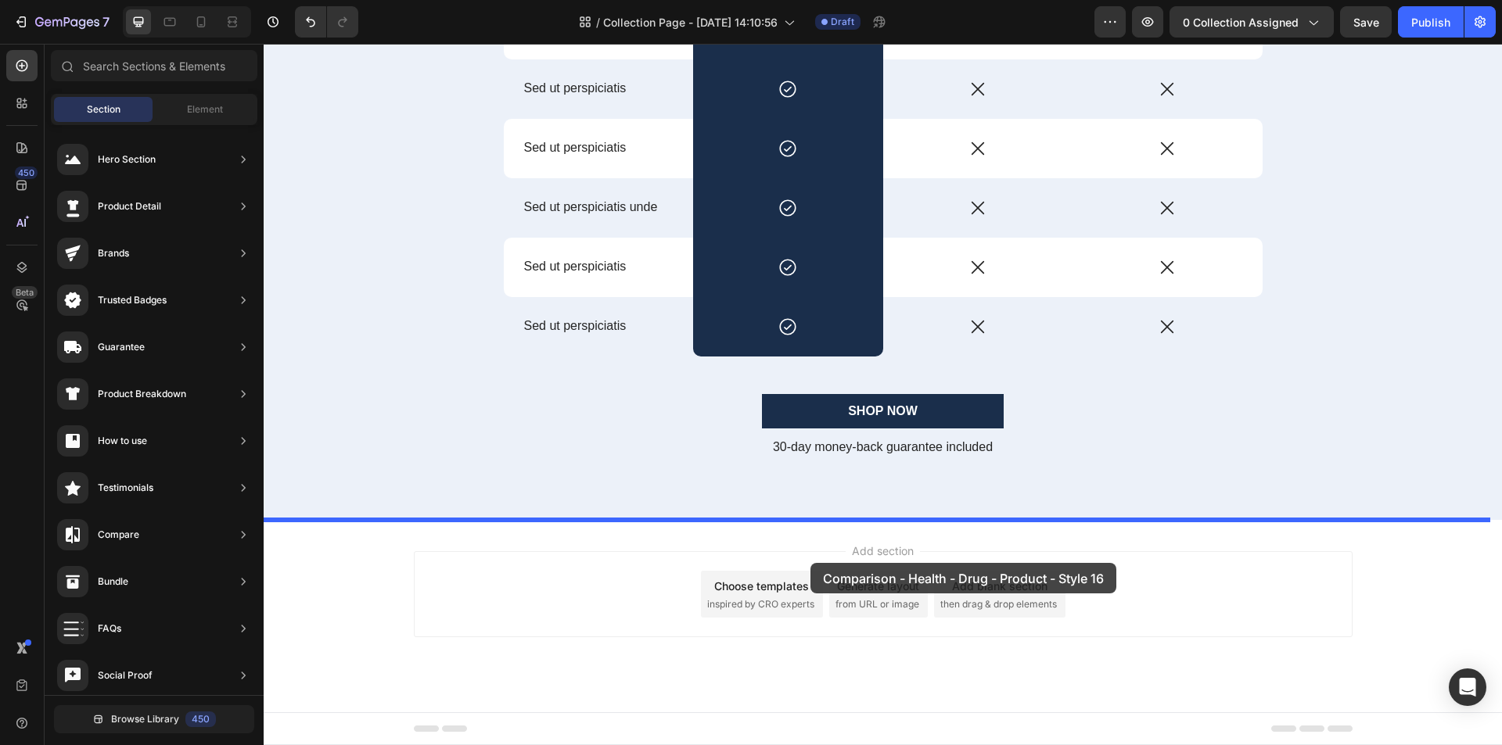
drag, startPoint x: 665, startPoint y: 413, endPoint x: 810, endPoint y: 563, distance: 209.1
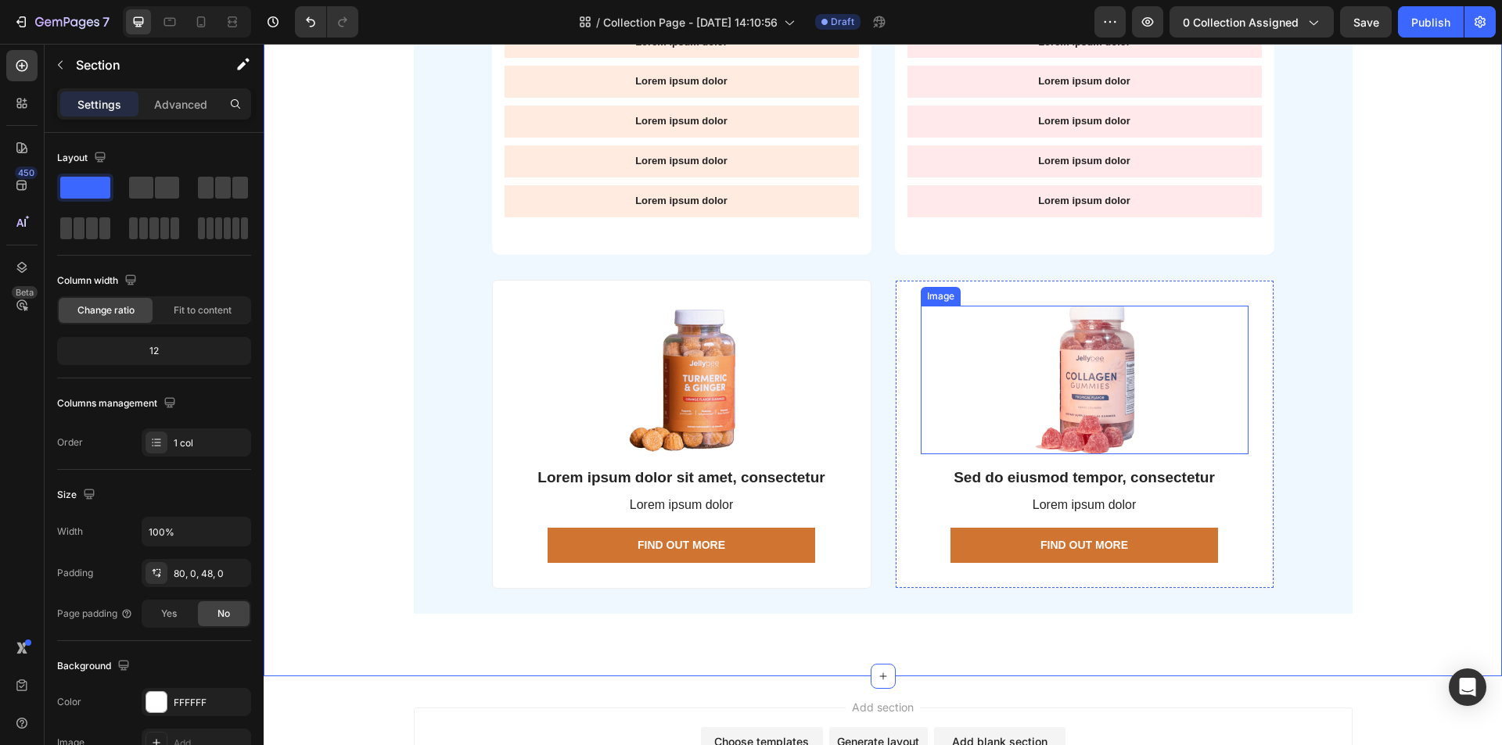
scroll to position [2155, 0]
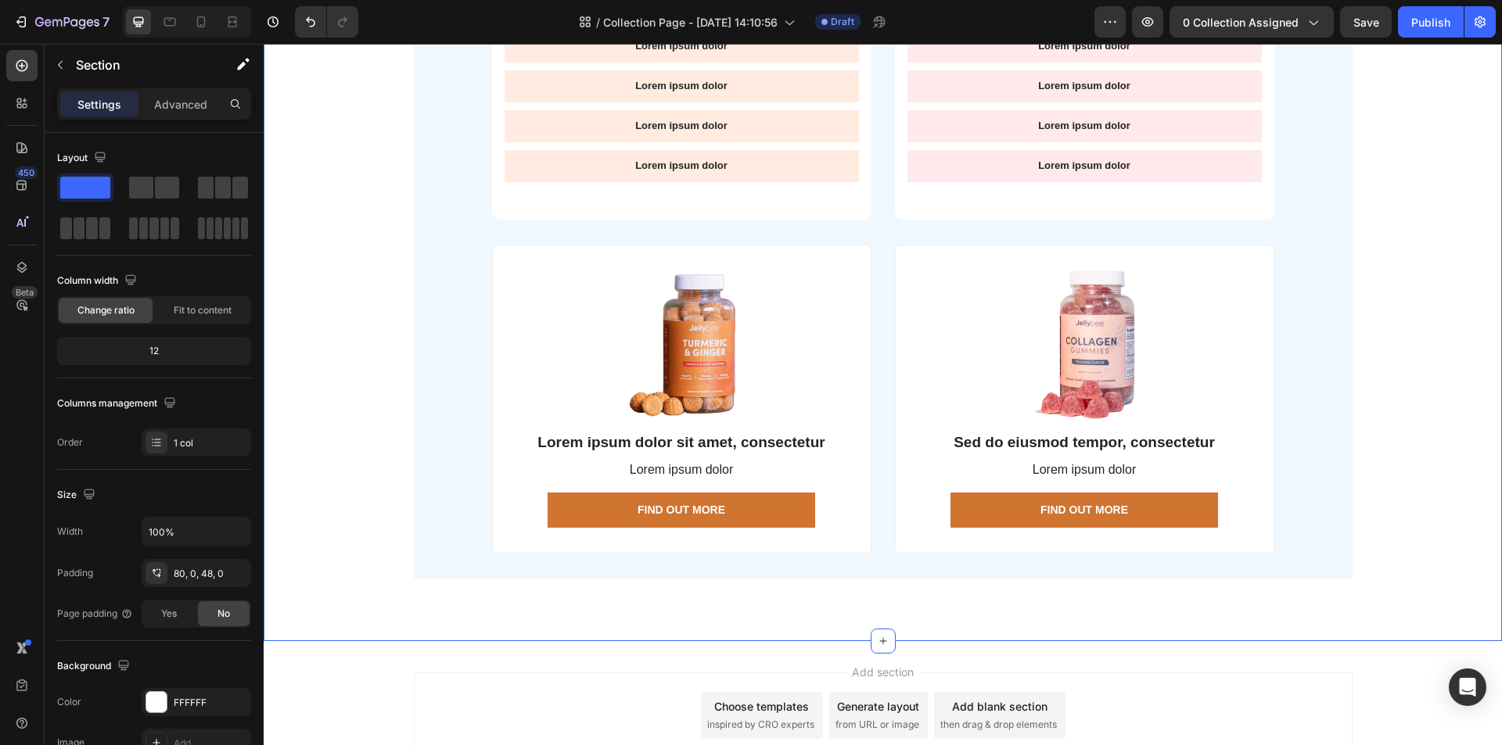
click at [365, 681] on div "Add section Choose templates inspired by CRO experts Generate layout from URL o…" at bounding box center [883, 737] width 1238 height 192
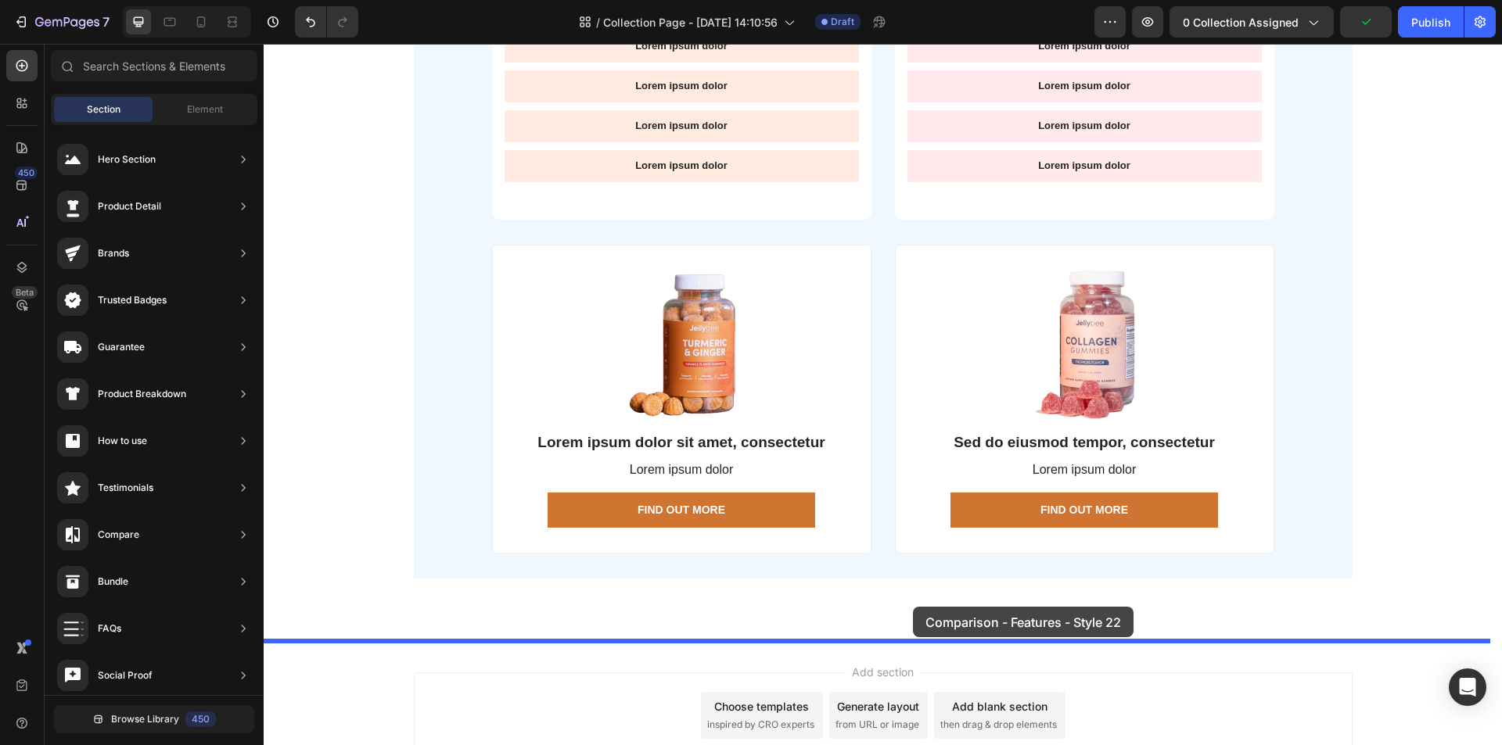
drag, startPoint x: 651, startPoint y: 679, endPoint x: 823, endPoint y: 597, distance: 190.7
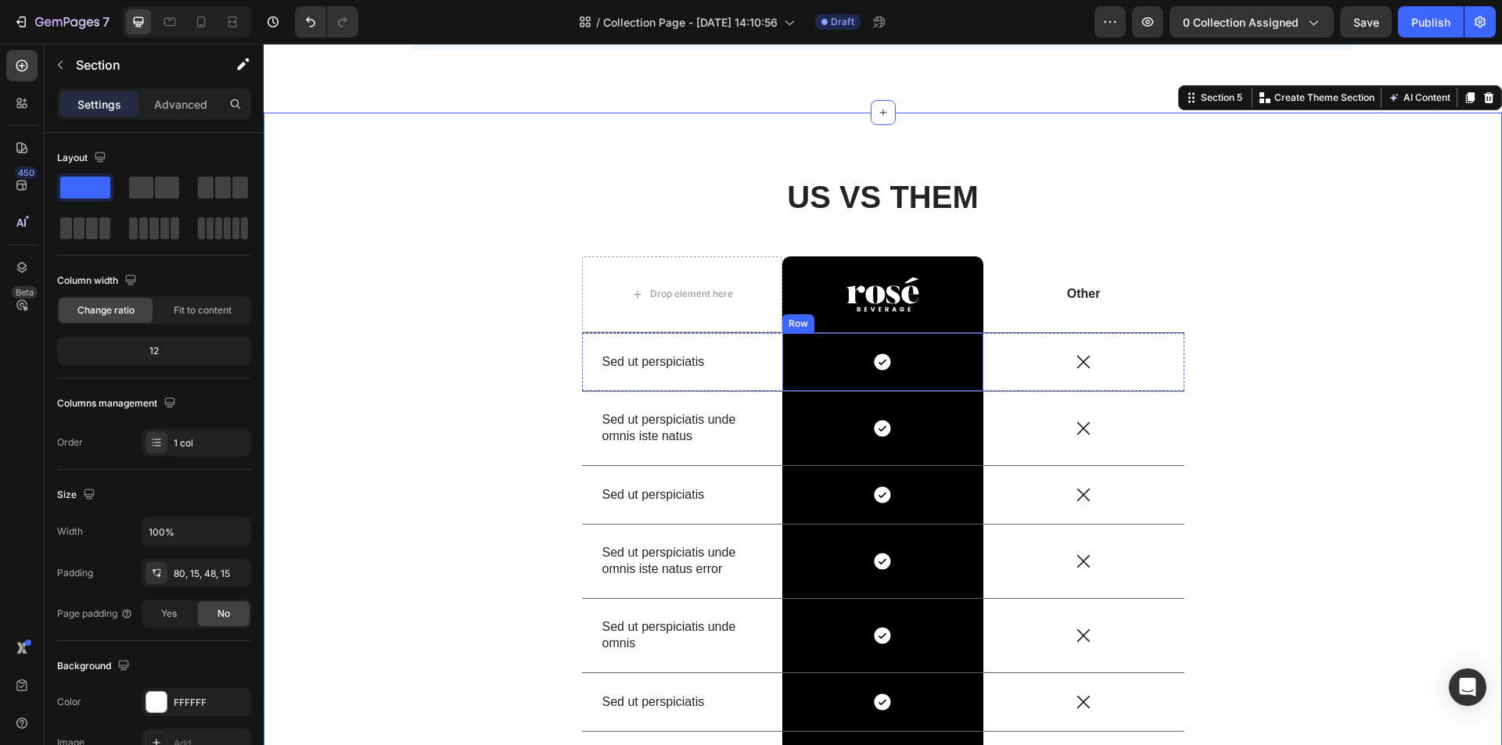
scroll to position [3075, 0]
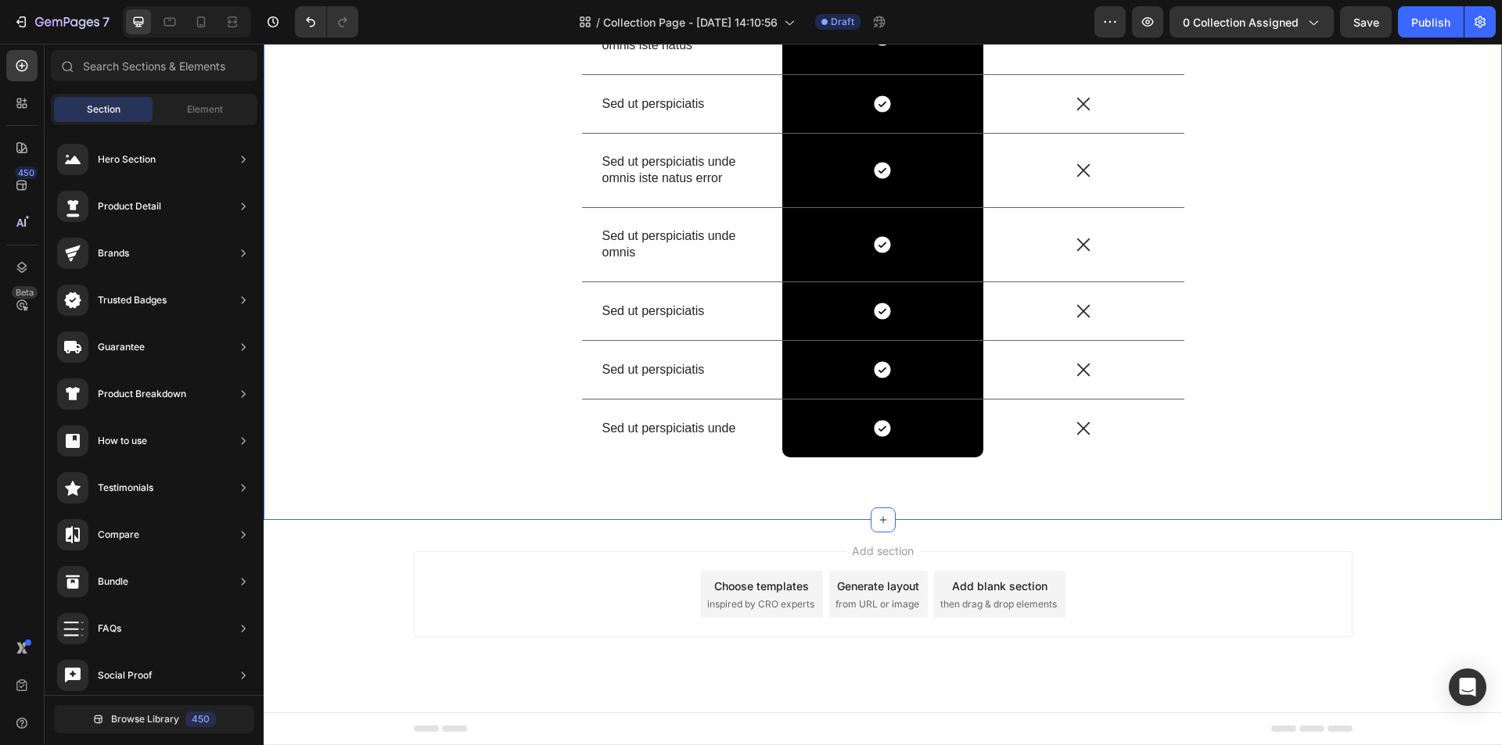
click at [353, 572] on div "Add section Choose templates inspired by CRO experts Generate layout from URL o…" at bounding box center [883, 616] width 1238 height 192
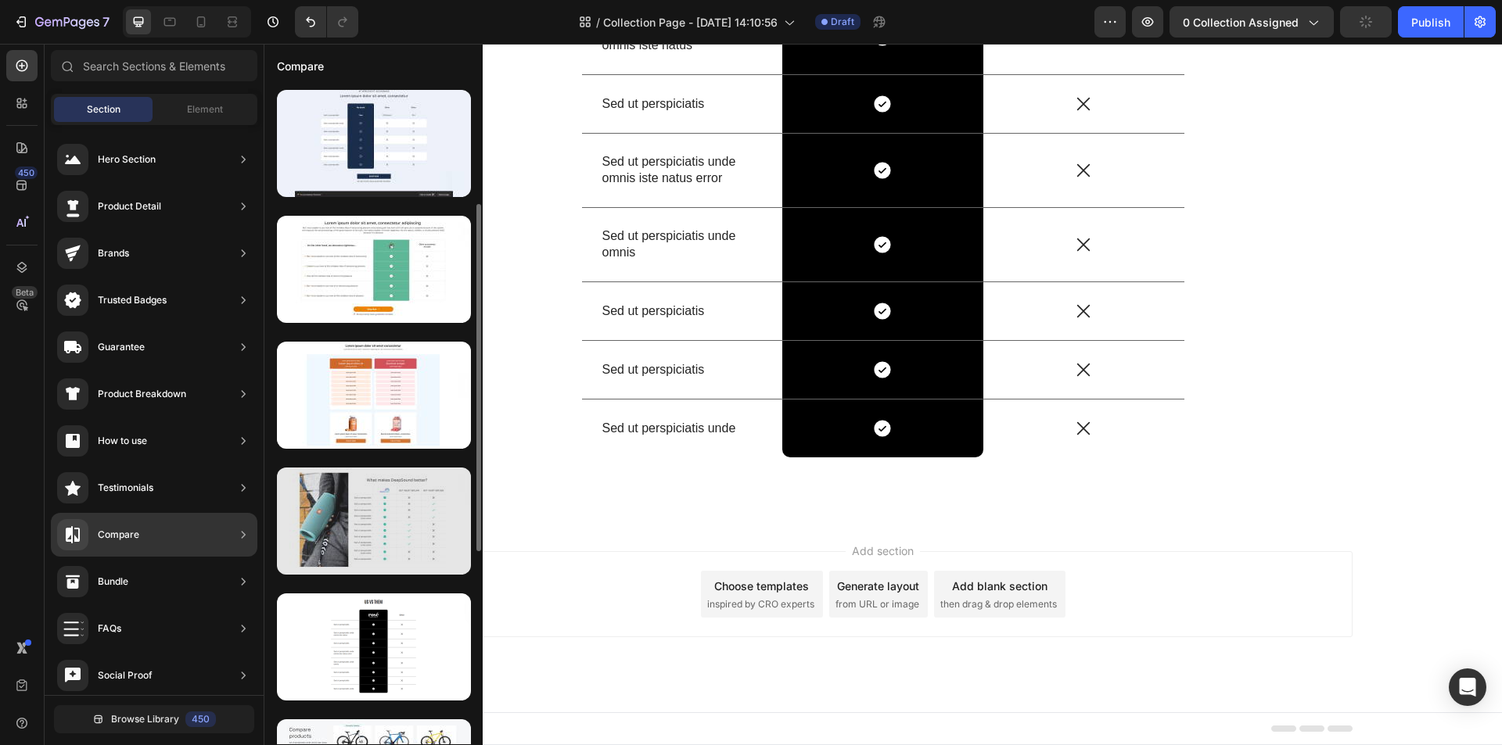
scroll to position [313, 0]
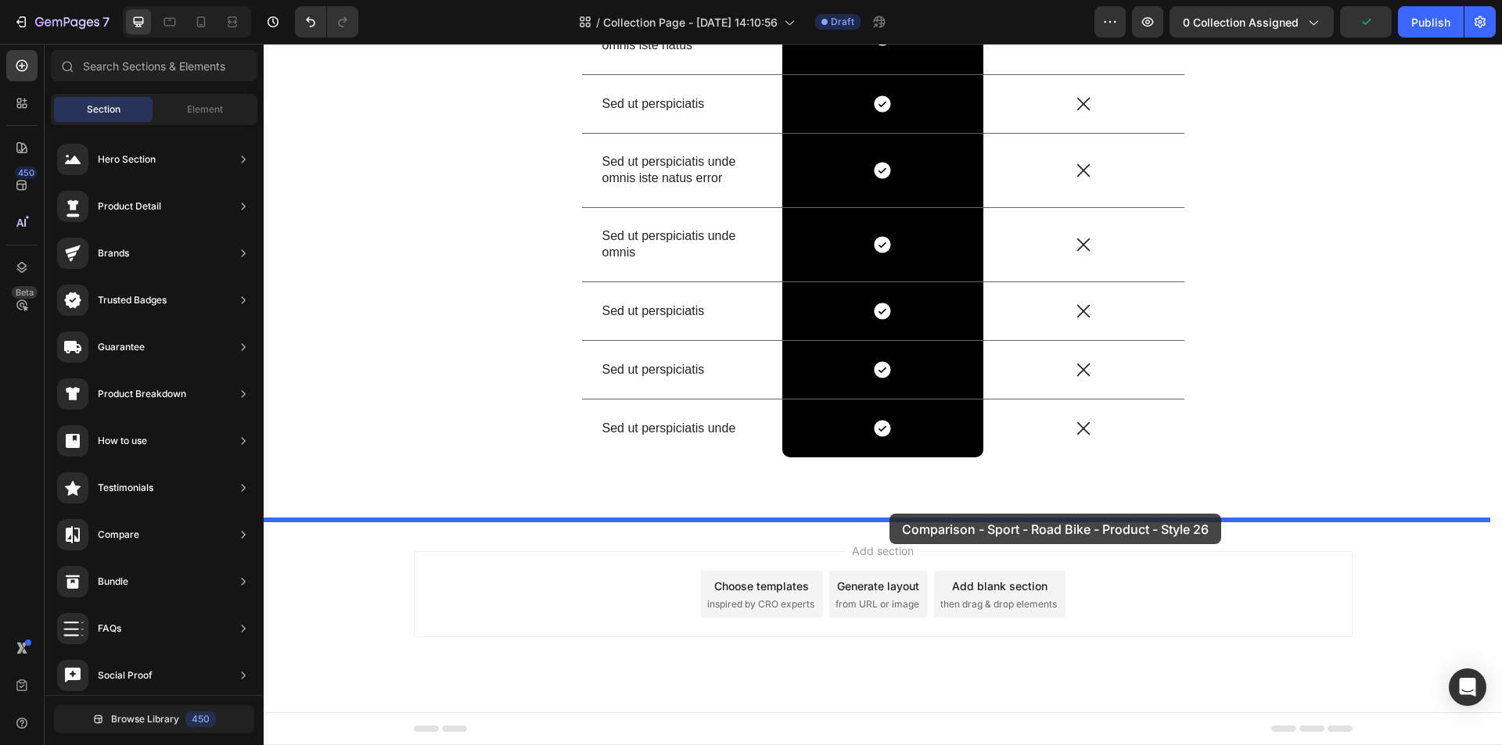
drag, startPoint x: 663, startPoint y: 500, endPoint x: 889, endPoint y: 514, distance: 226.5
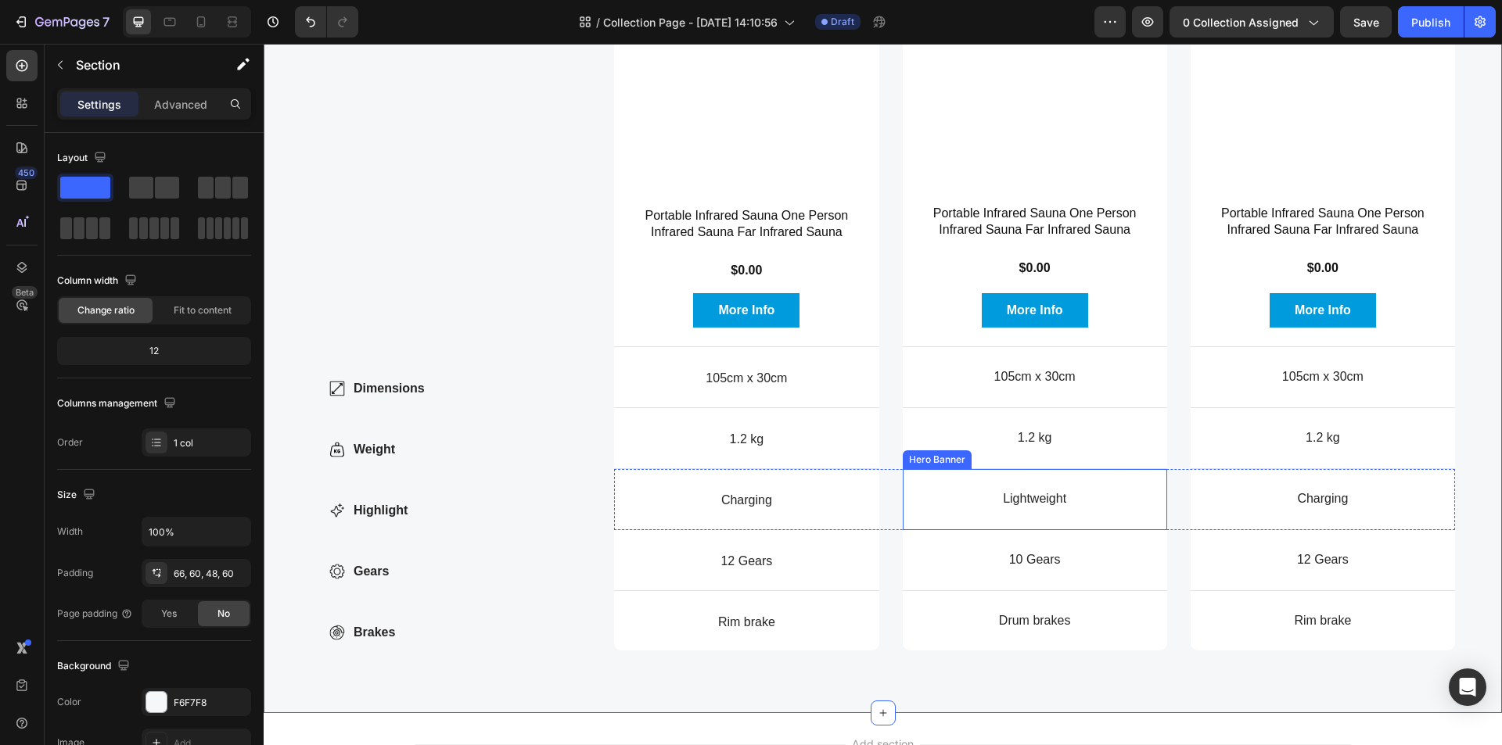
scroll to position [3810, 0]
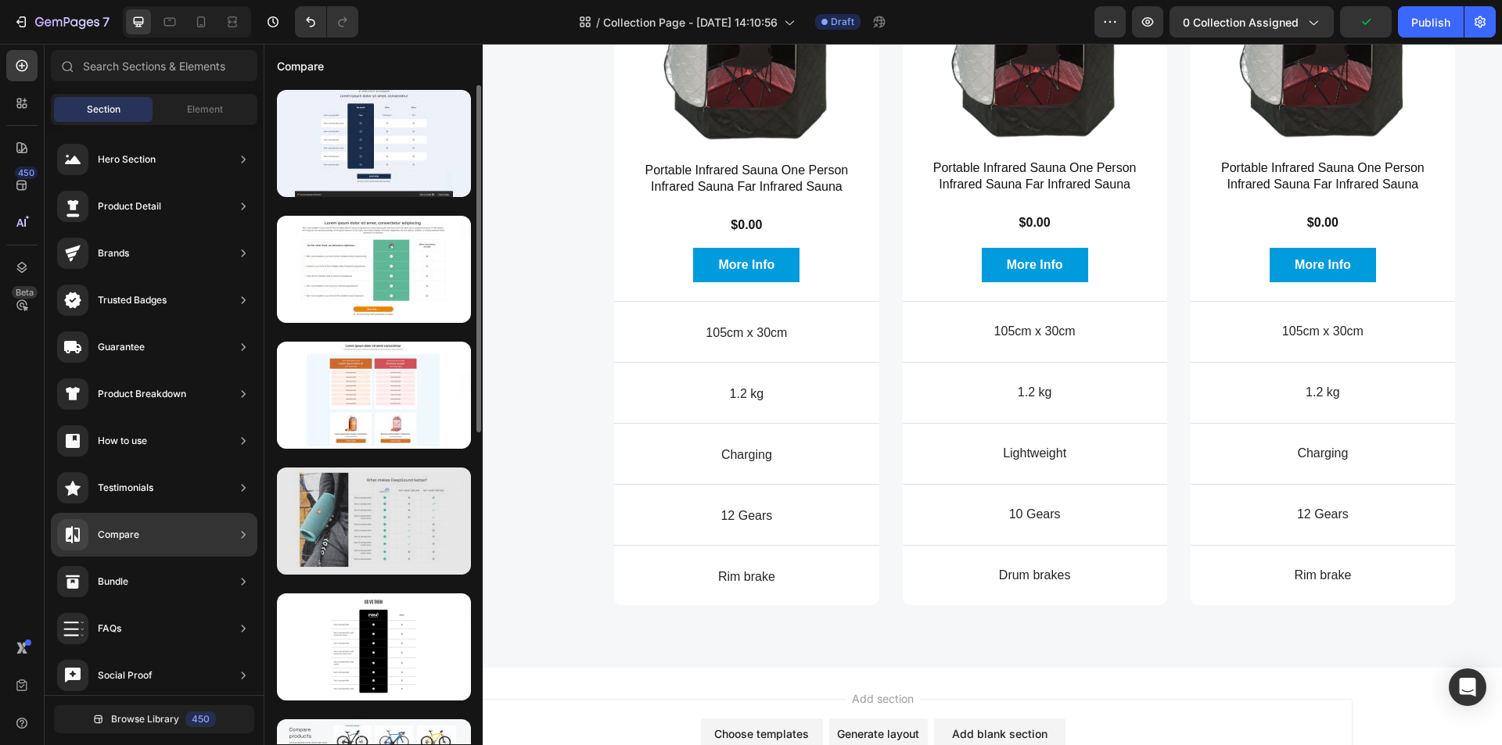
scroll to position [469, 0]
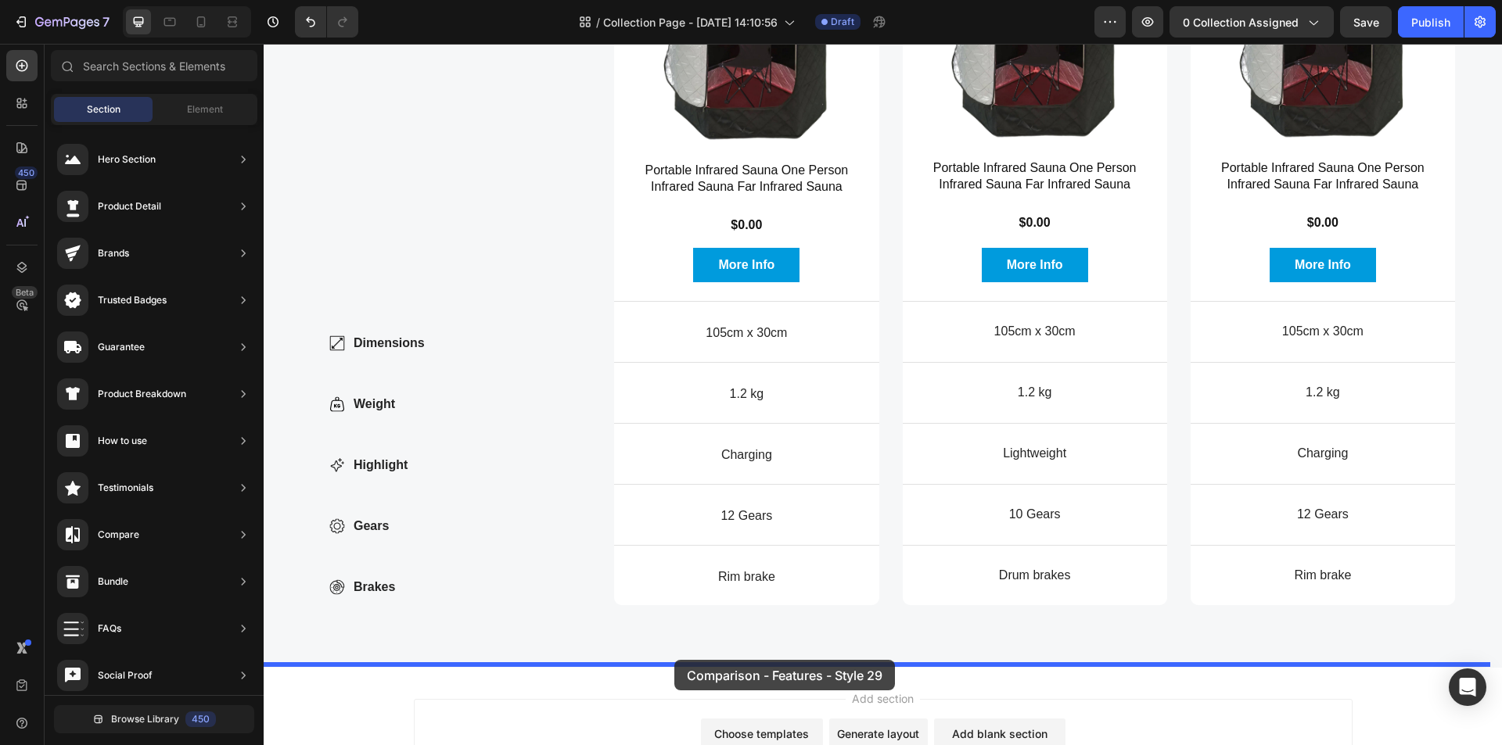
drag, startPoint x: 644, startPoint y: 592, endPoint x: 674, endPoint y: 660, distance: 74.6
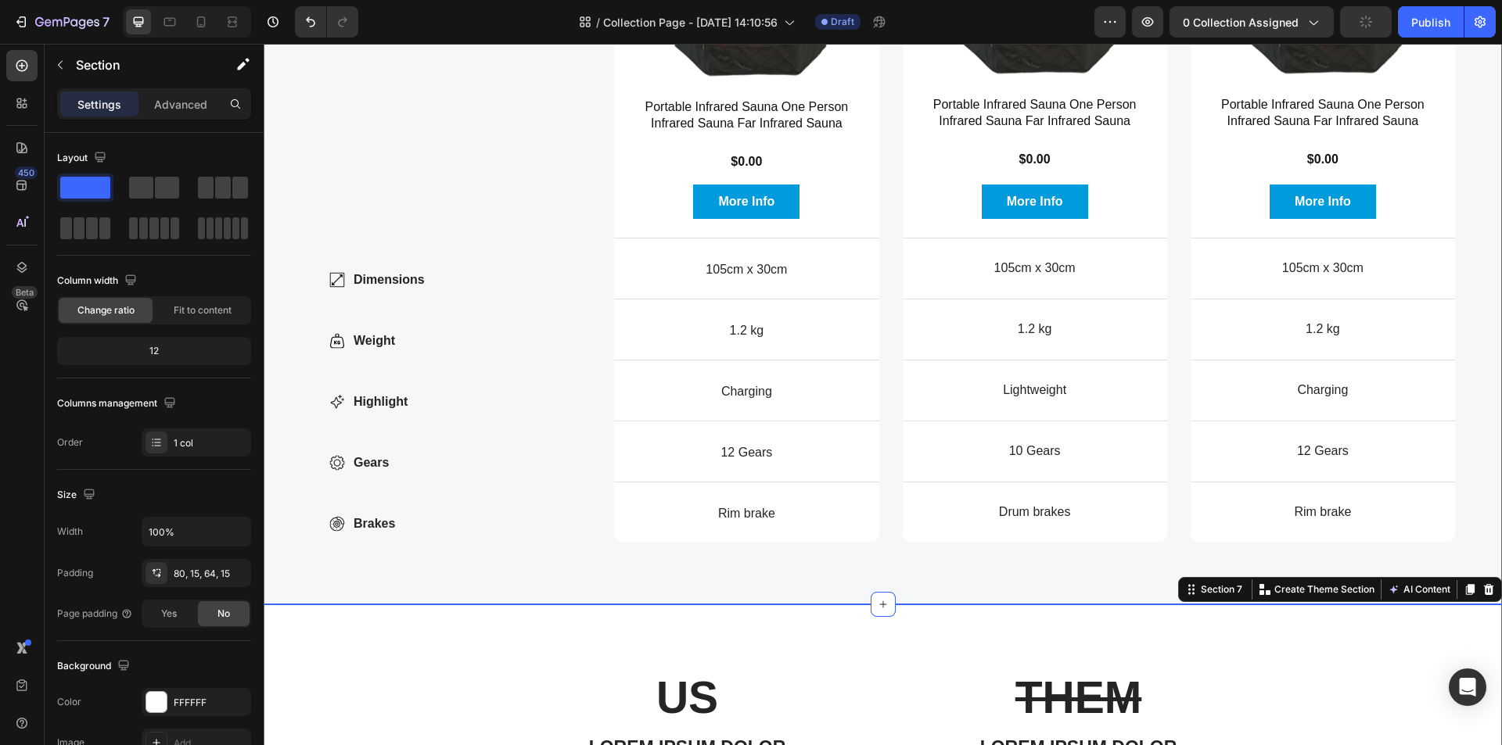
scroll to position [3750, 0]
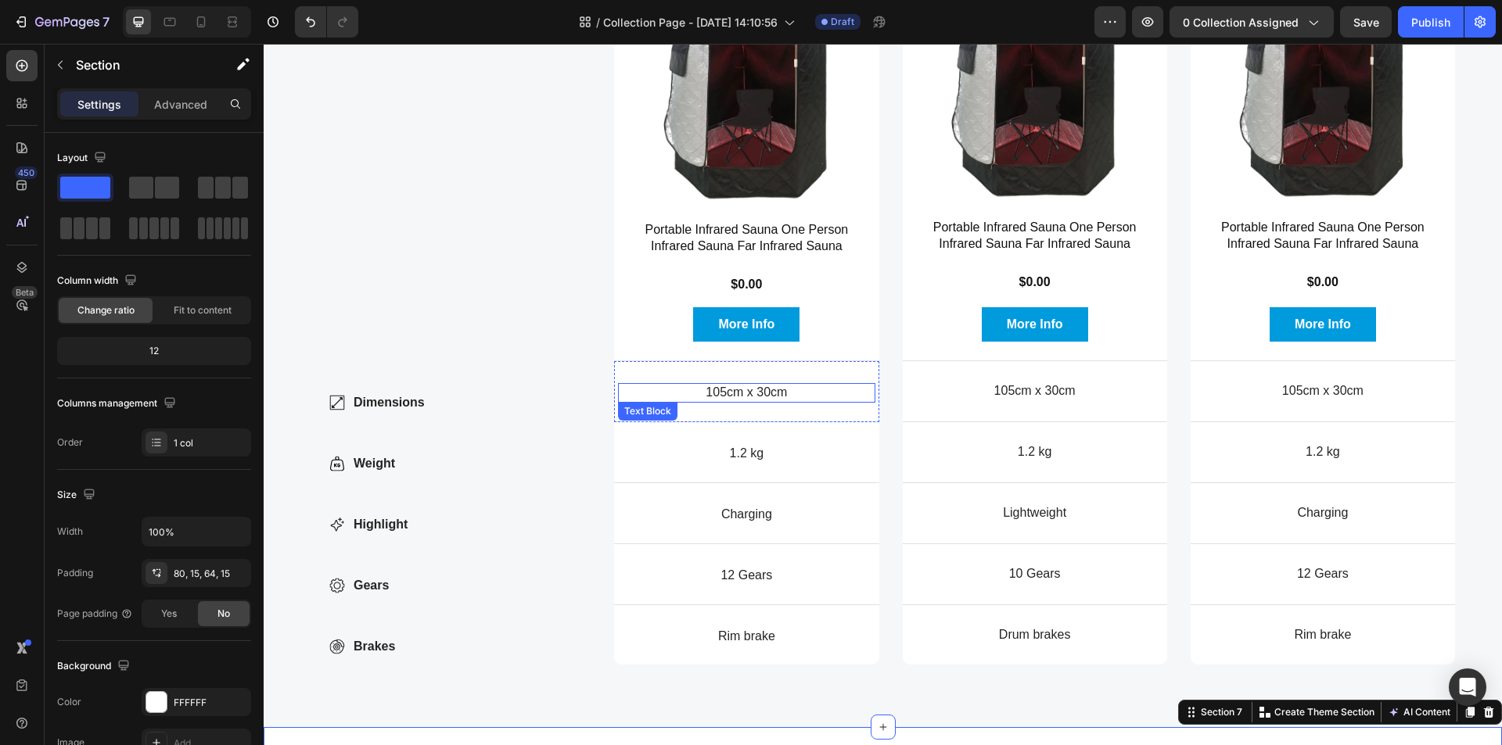
click at [773, 395] on p "105cm x 30cm" at bounding box center [746, 393] width 253 height 16
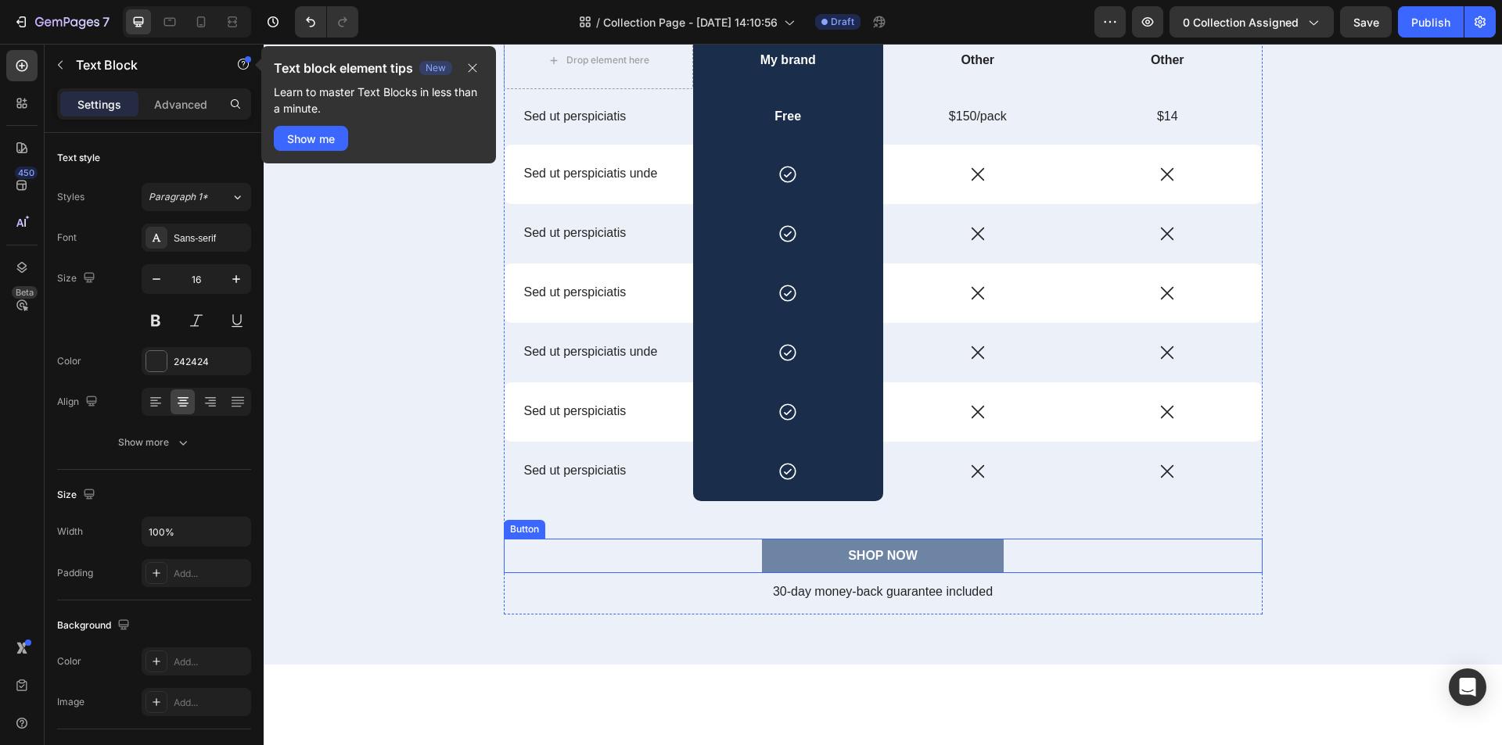
scroll to position [807, 0]
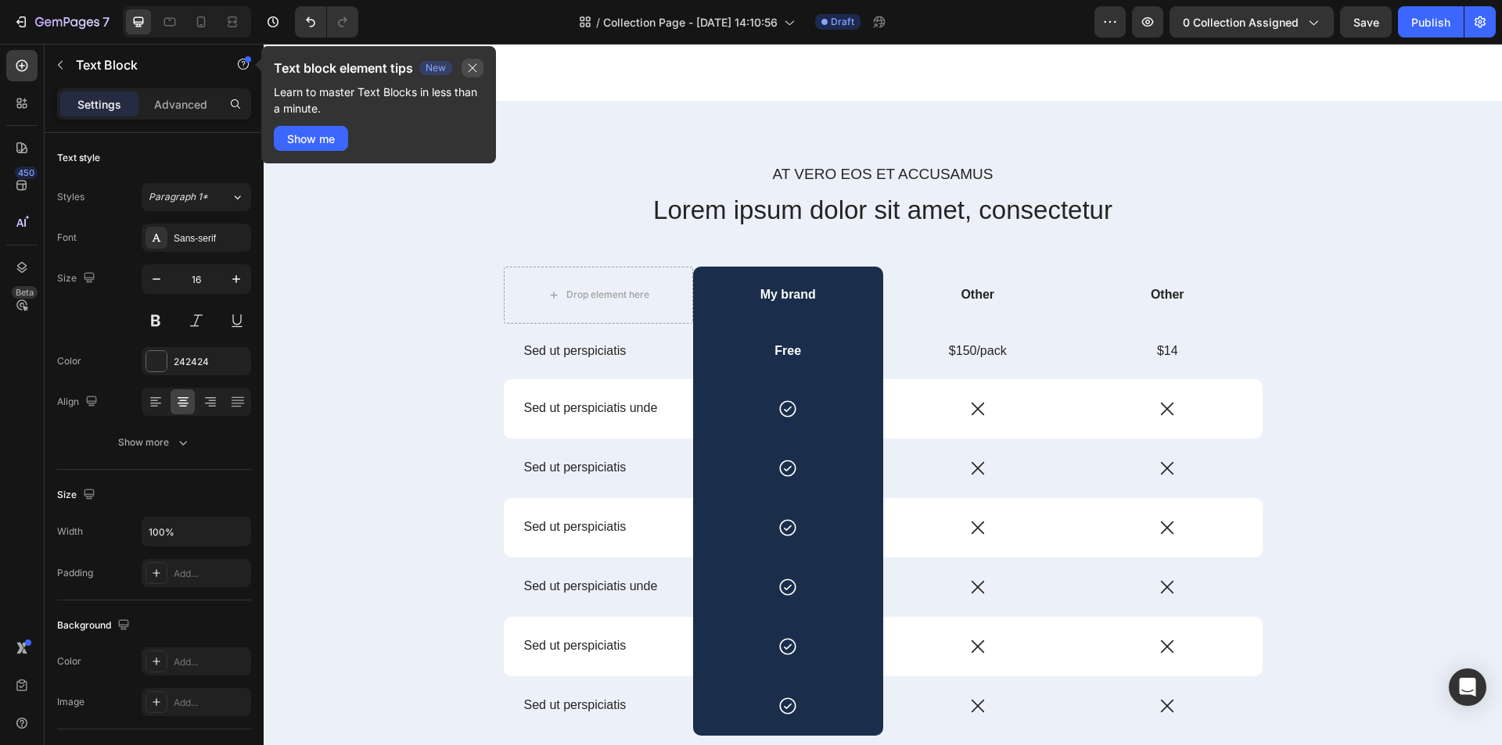
click at [471, 68] on icon "button" at bounding box center [472, 68] width 13 height 13
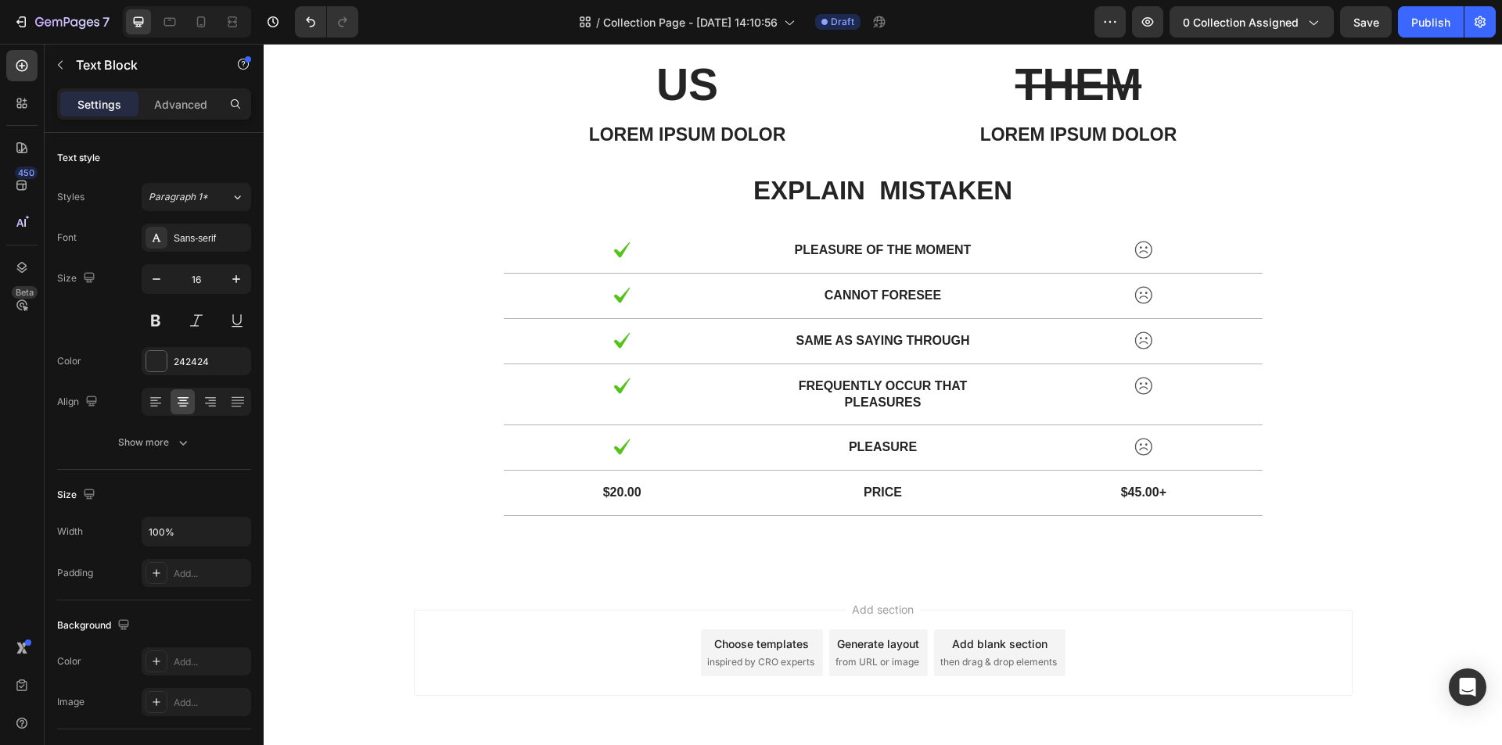
scroll to position [4542, 0]
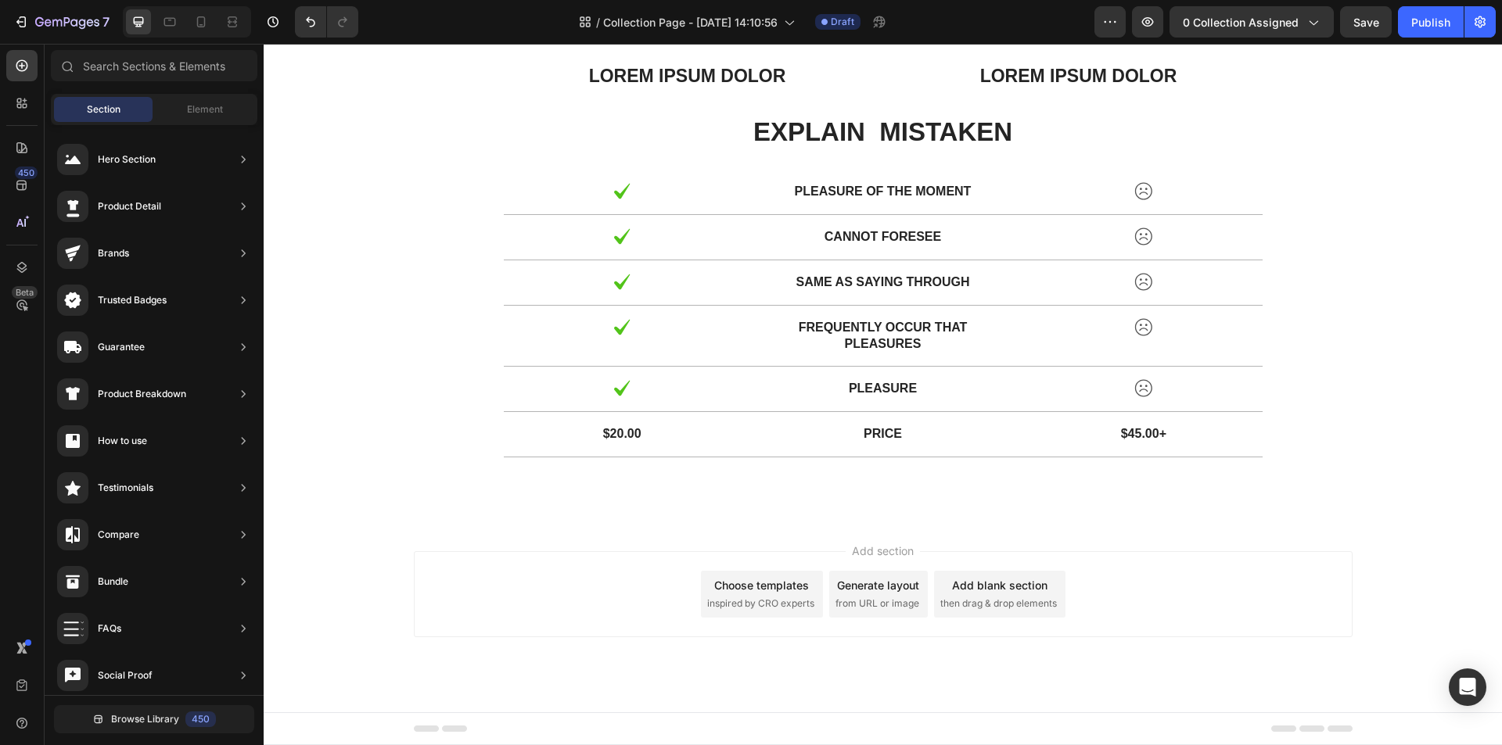
click at [307, 560] on div "Add section Choose templates inspired by CRO experts Generate layout from URL o…" at bounding box center [883, 616] width 1238 height 192
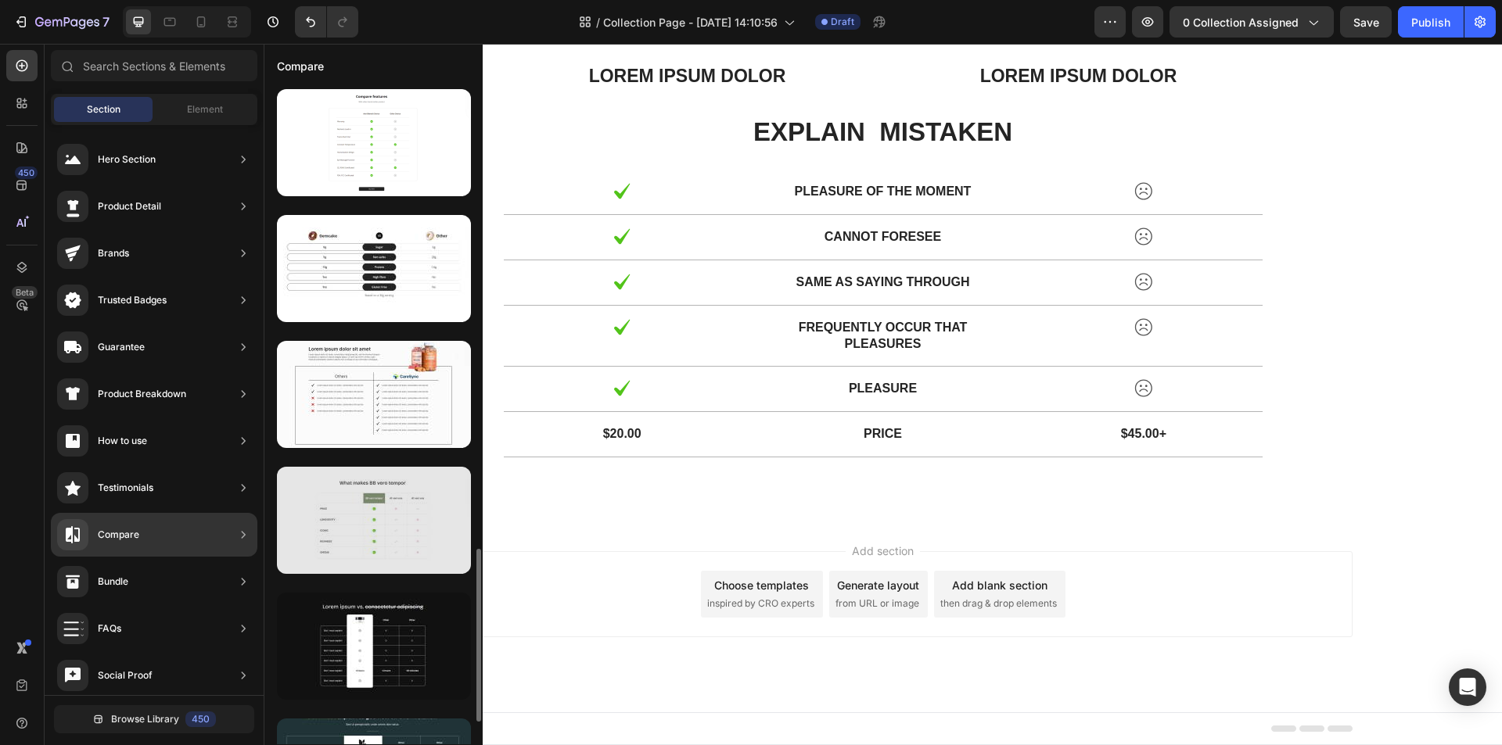
scroll to position [1928, 0]
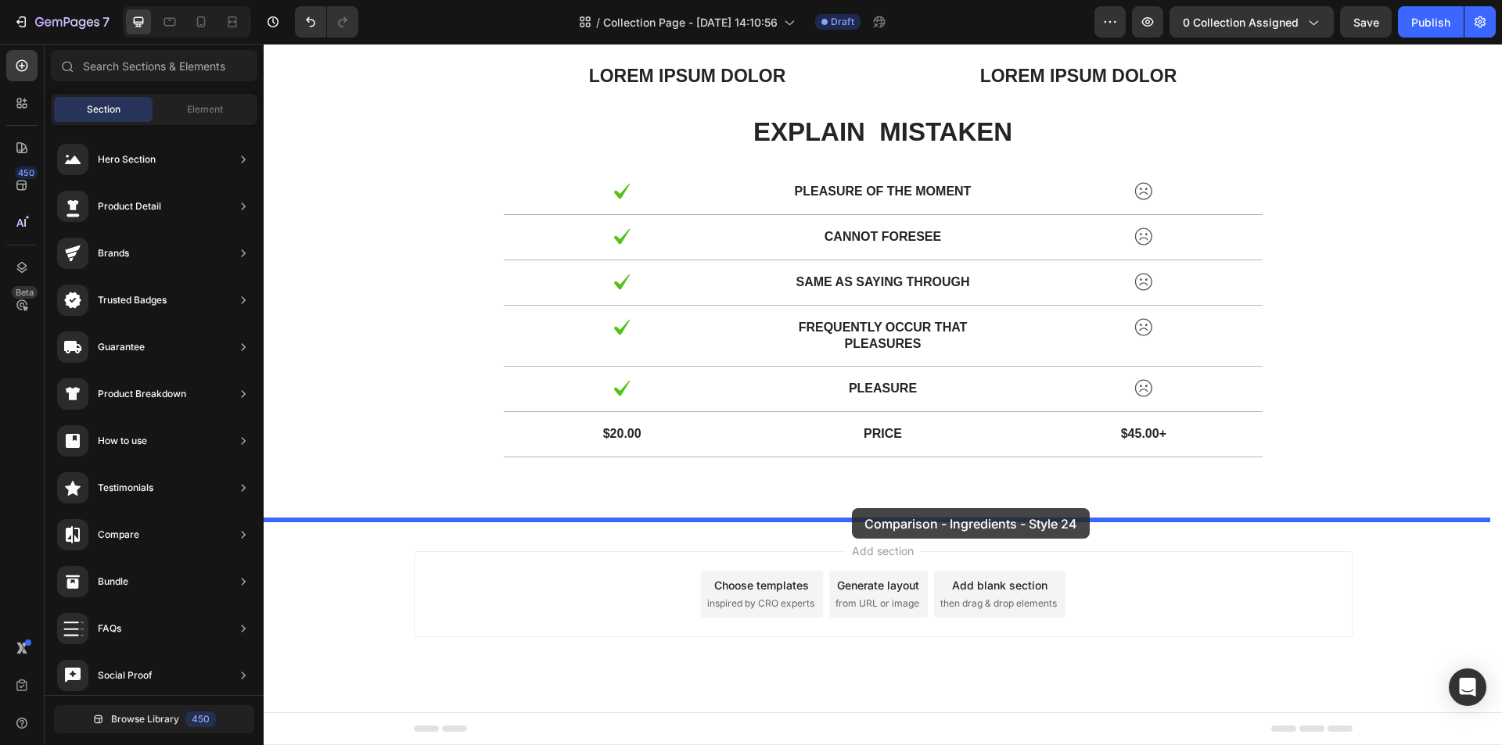
drag, startPoint x: 608, startPoint y: 646, endPoint x: 852, endPoint y: 508, distance: 280.2
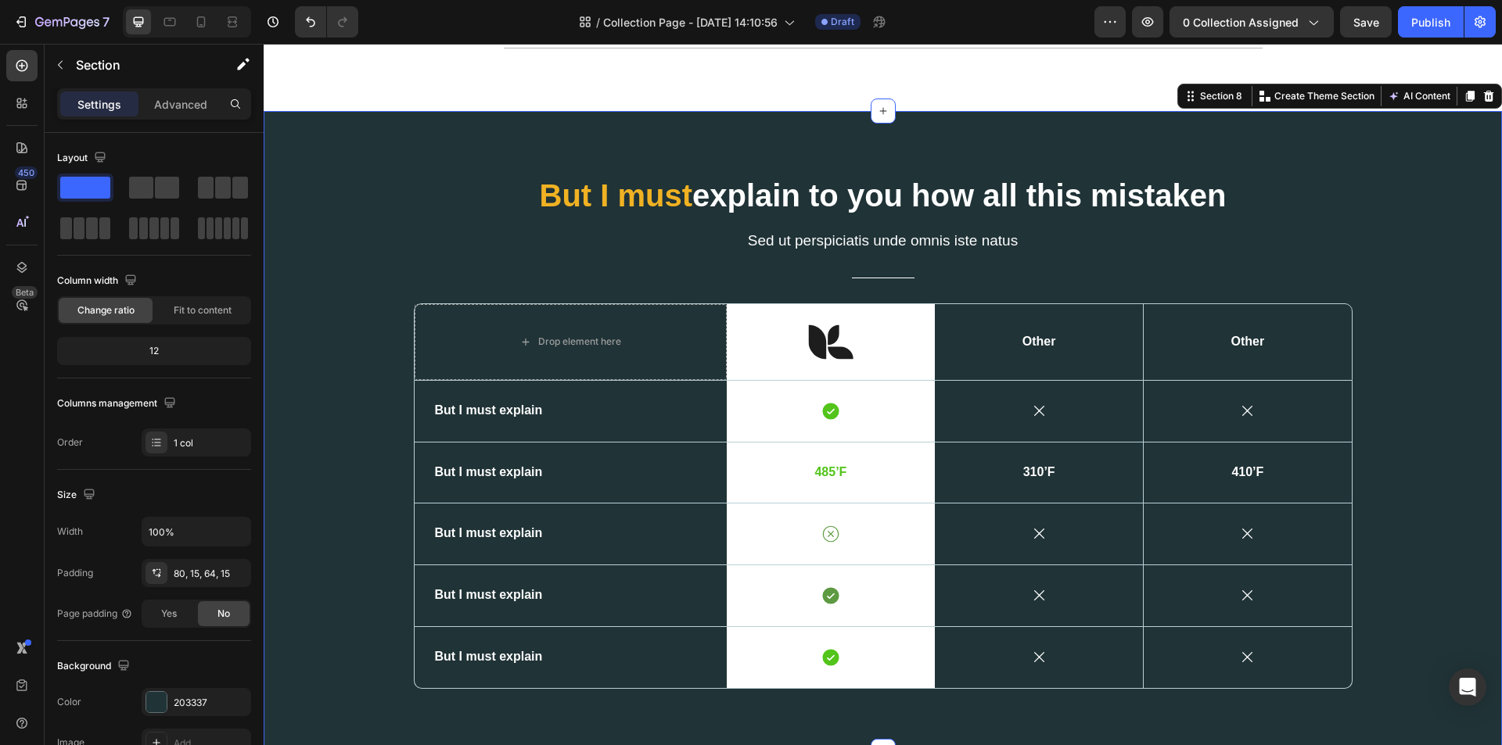
scroll to position [4963, 0]
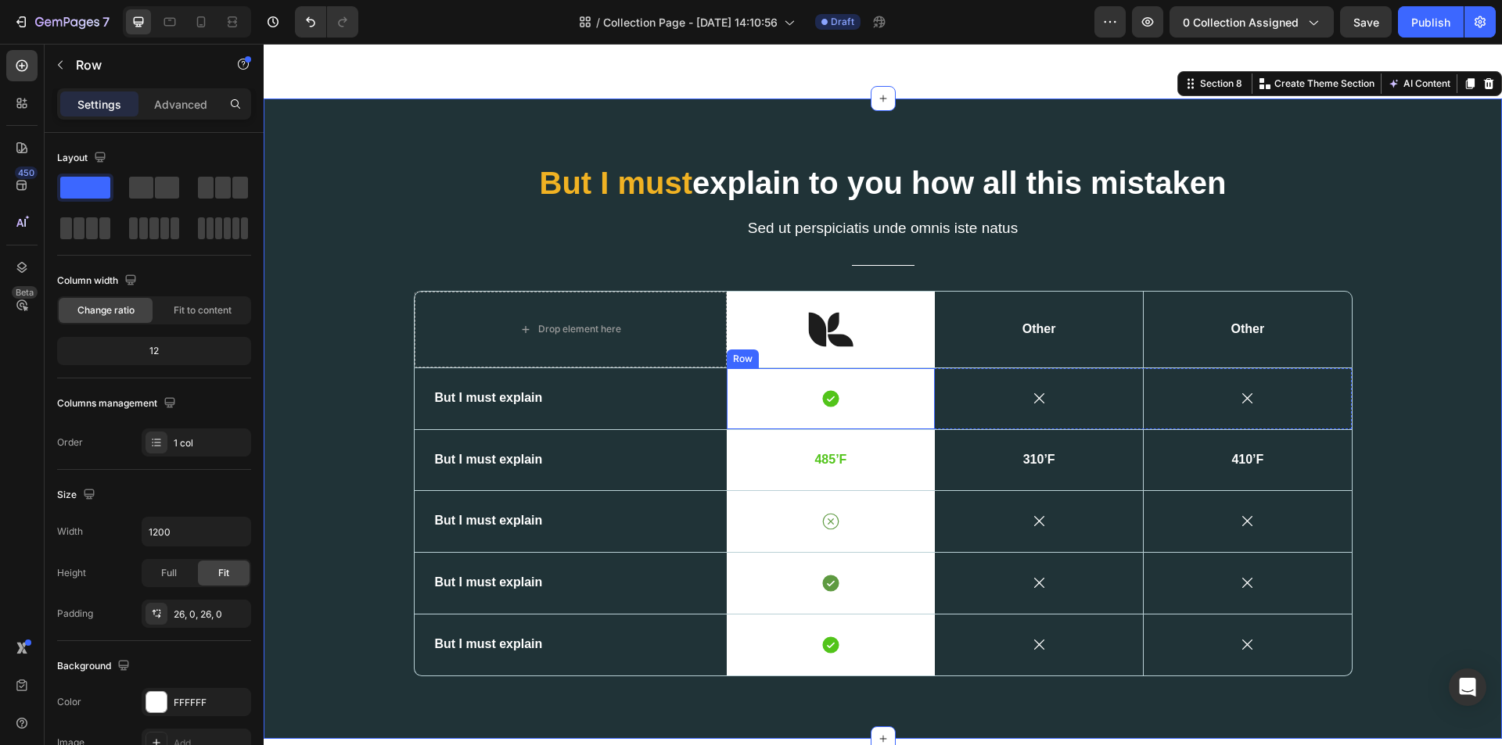
click at [861, 409] on div "Icon Row" at bounding box center [831, 398] width 208 height 61
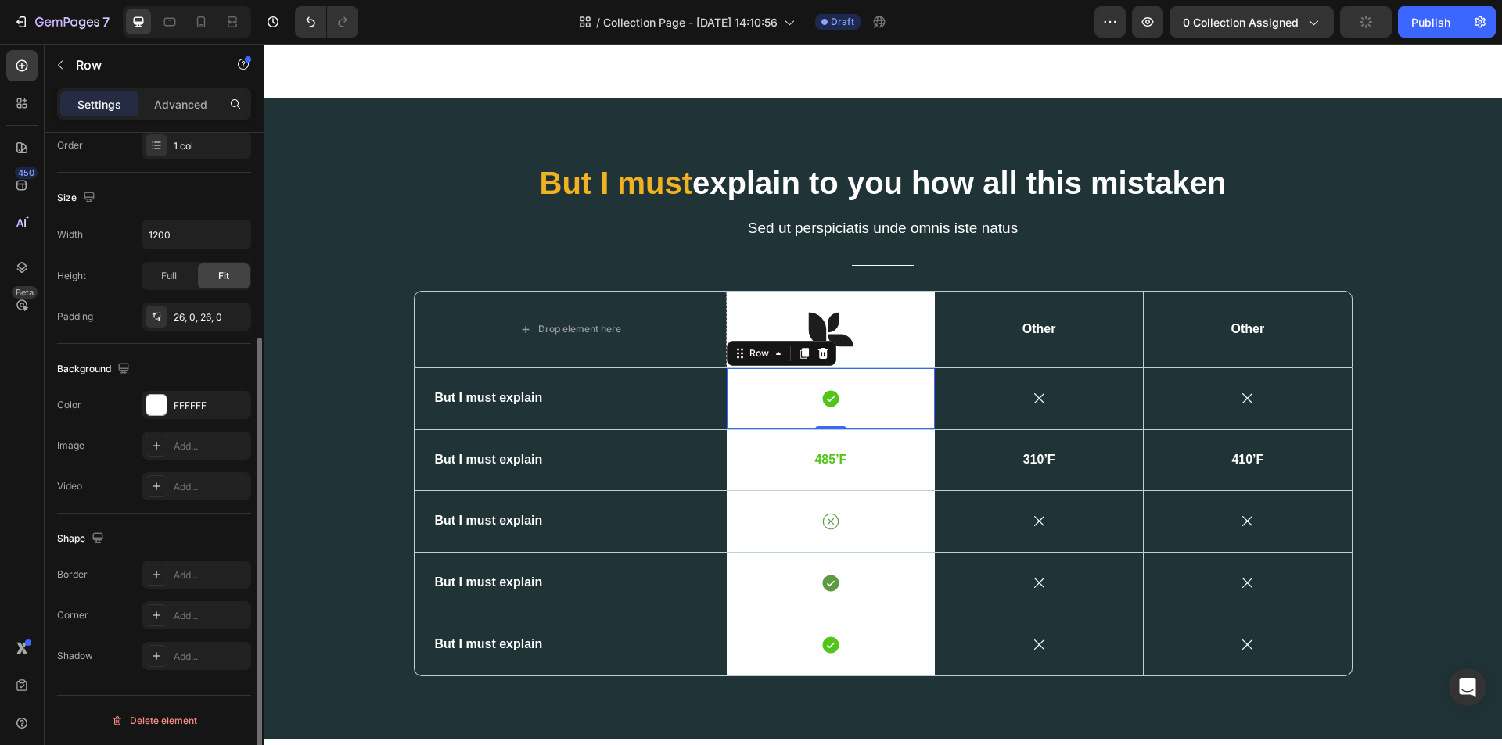
scroll to position [0, 0]
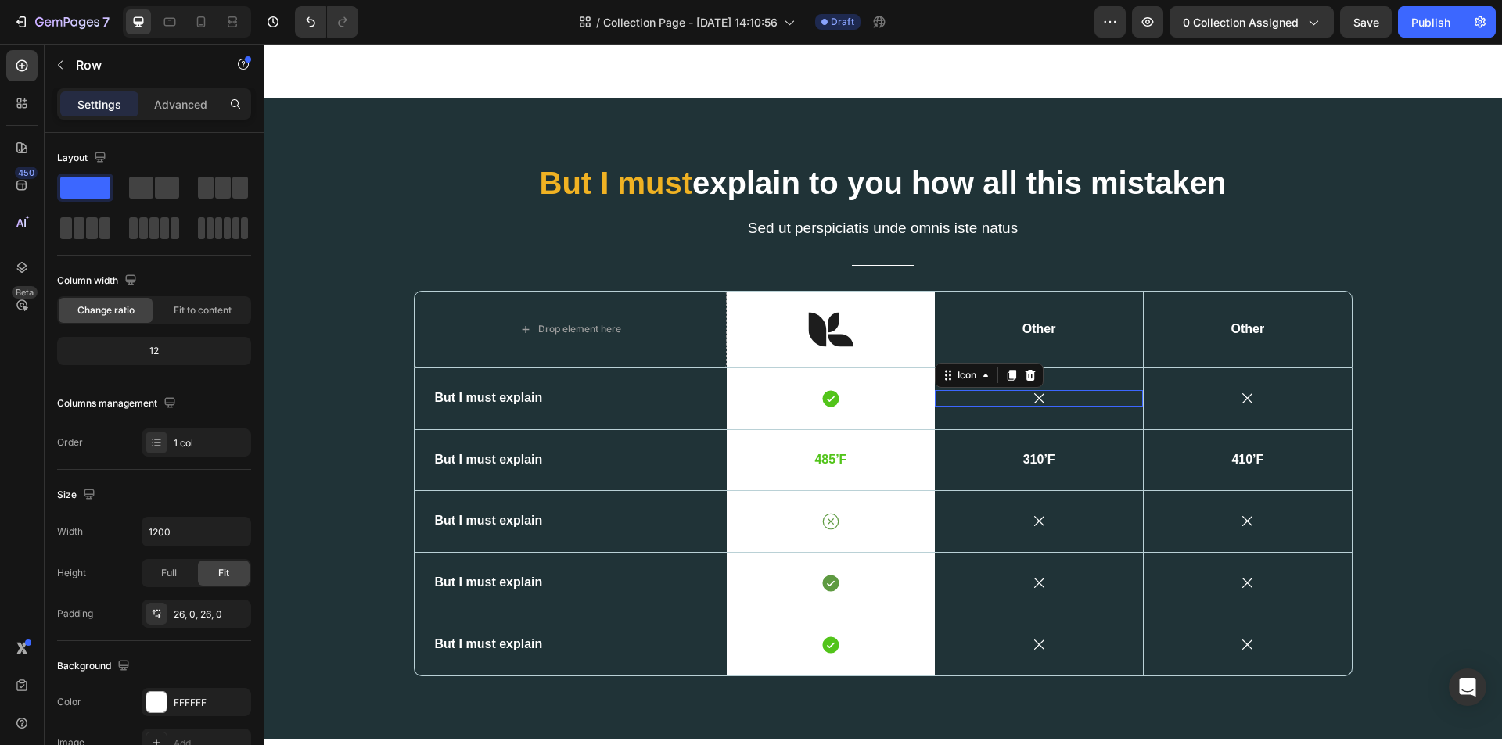
click at [1053, 407] on div "Icon 0" at bounding box center [1039, 398] width 208 height 16
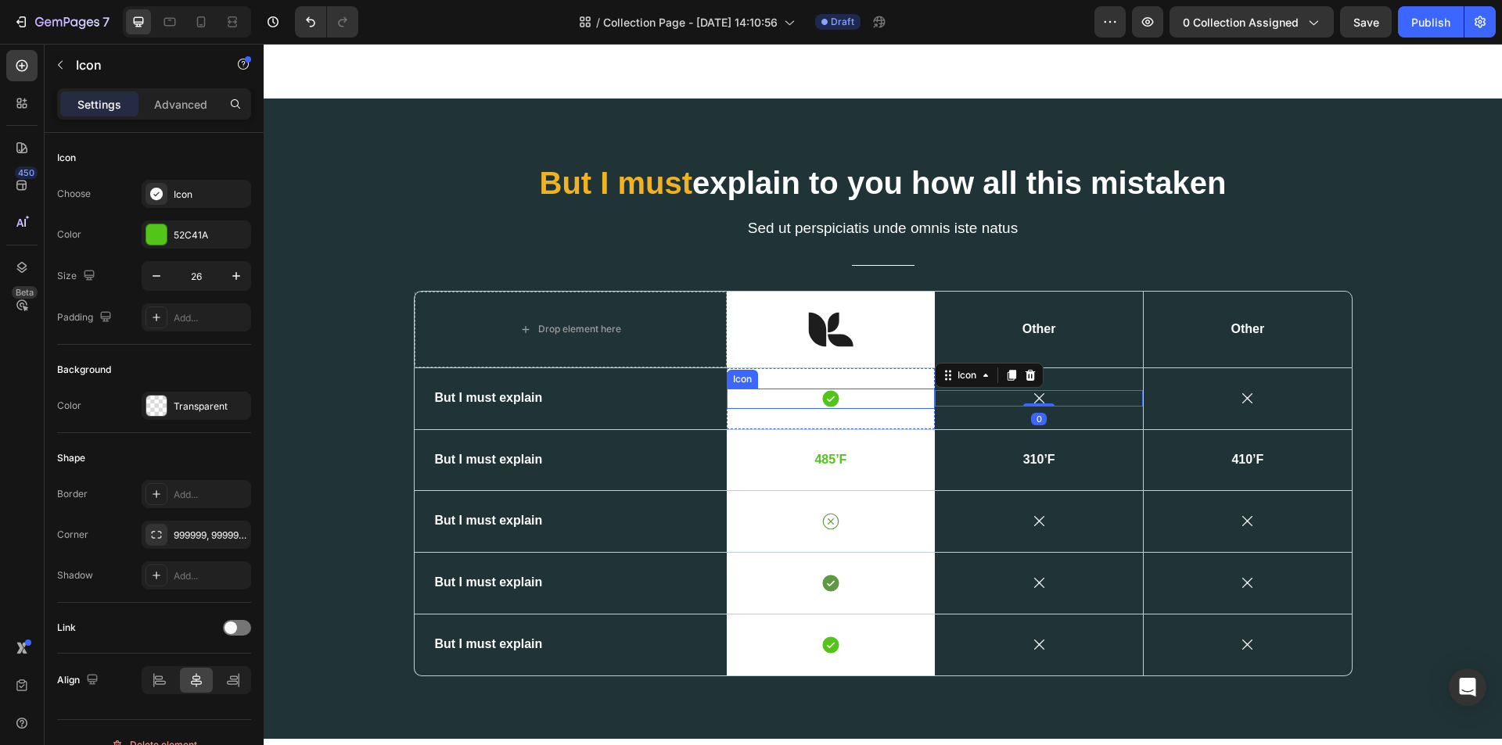
click at [893, 406] on div "Icon" at bounding box center [831, 399] width 208 height 20
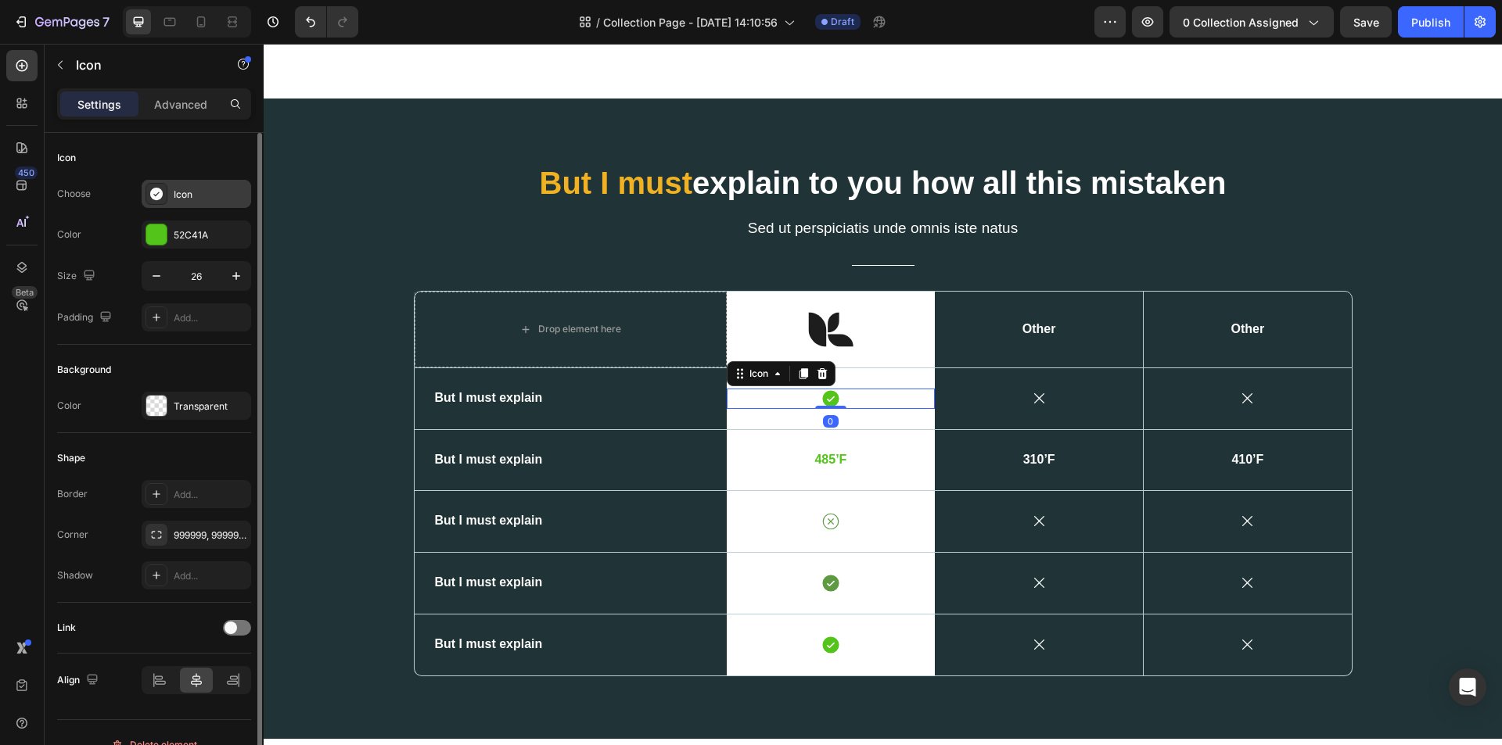
click at [210, 196] on div "Icon" at bounding box center [211, 195] width 74 height 14
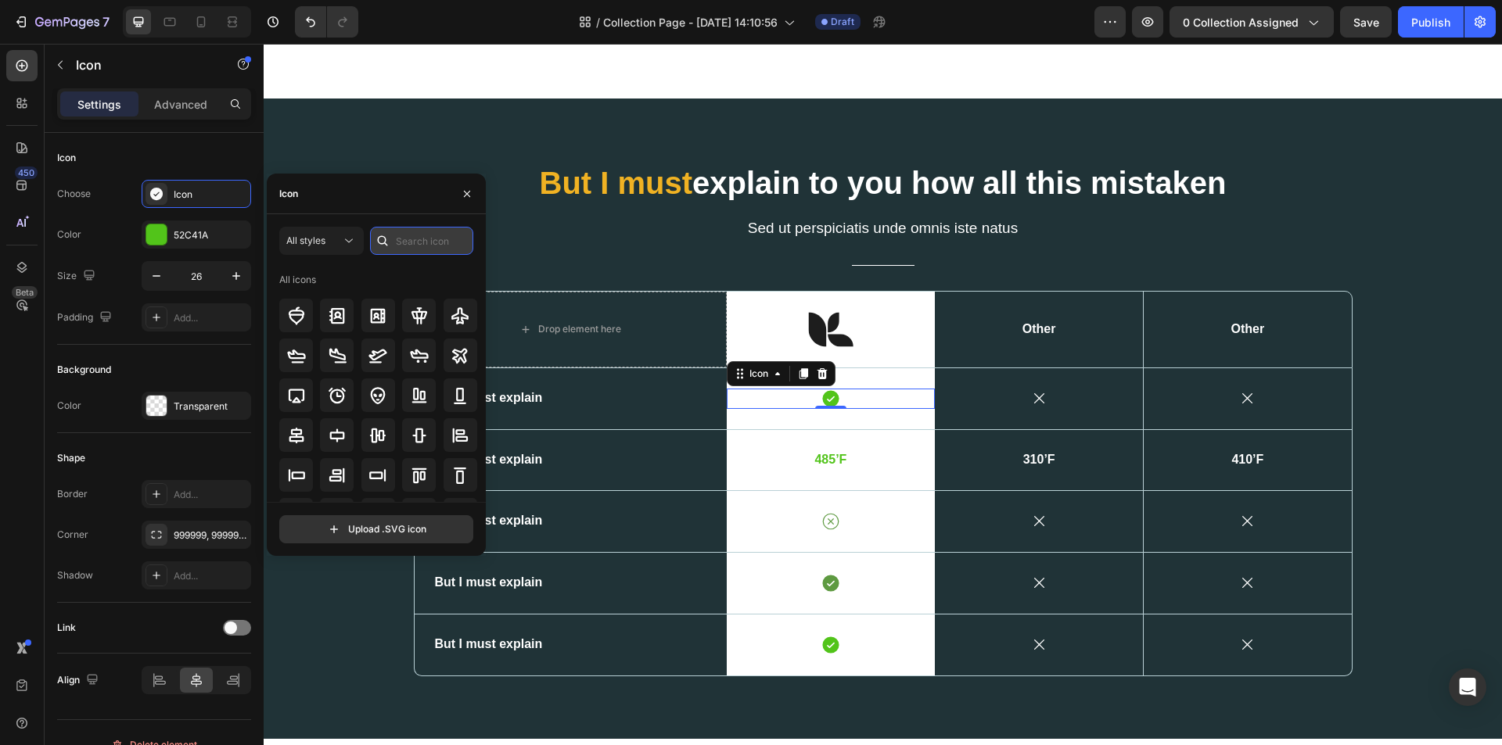
click at [424, 246] on input "text" at bounding box center [421, 241] width 103 height 28
click at [331, 242] on div "All styles" at bounding box center [313, 241] width 55 height 14
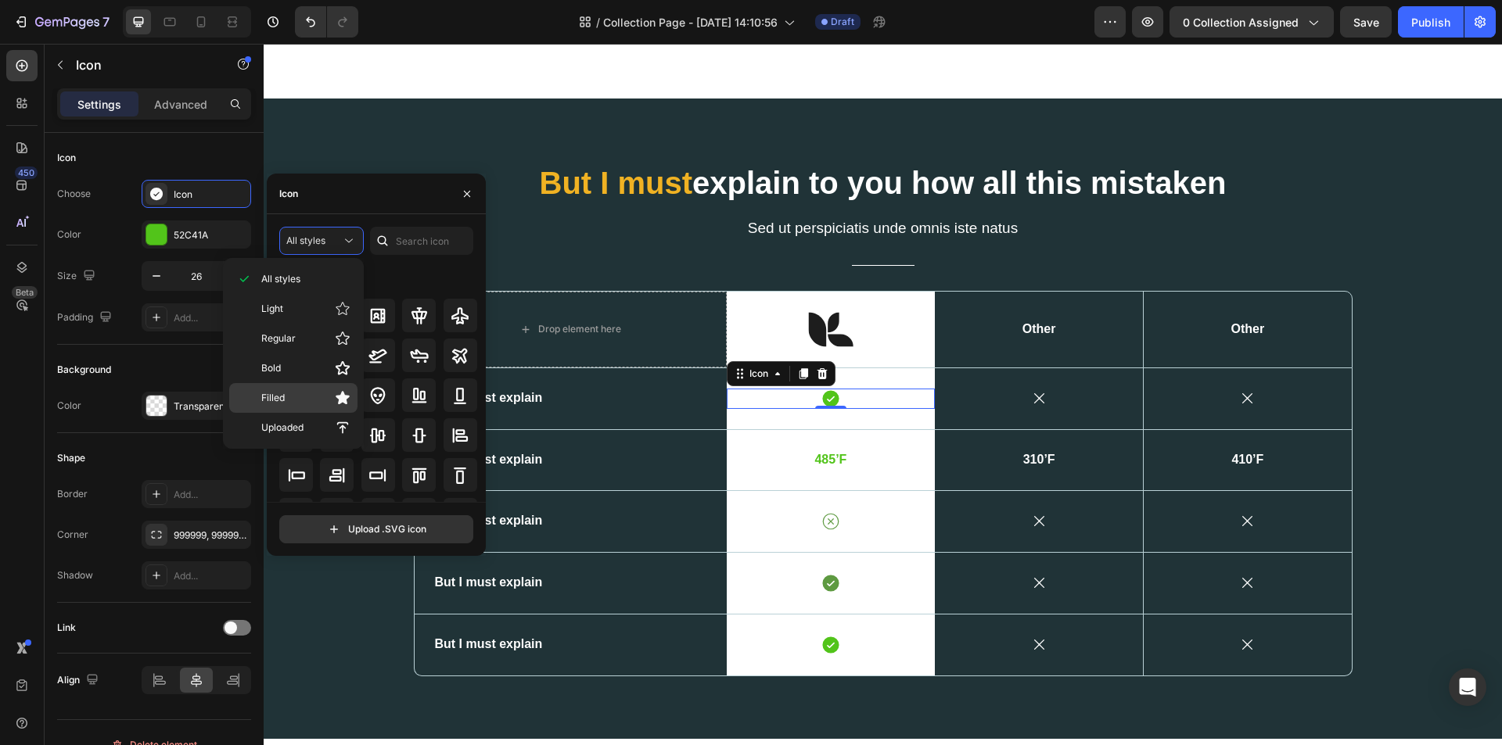
click at [286, 400] on p "Filled" at bounding box center [305, 398] width 89 height 16
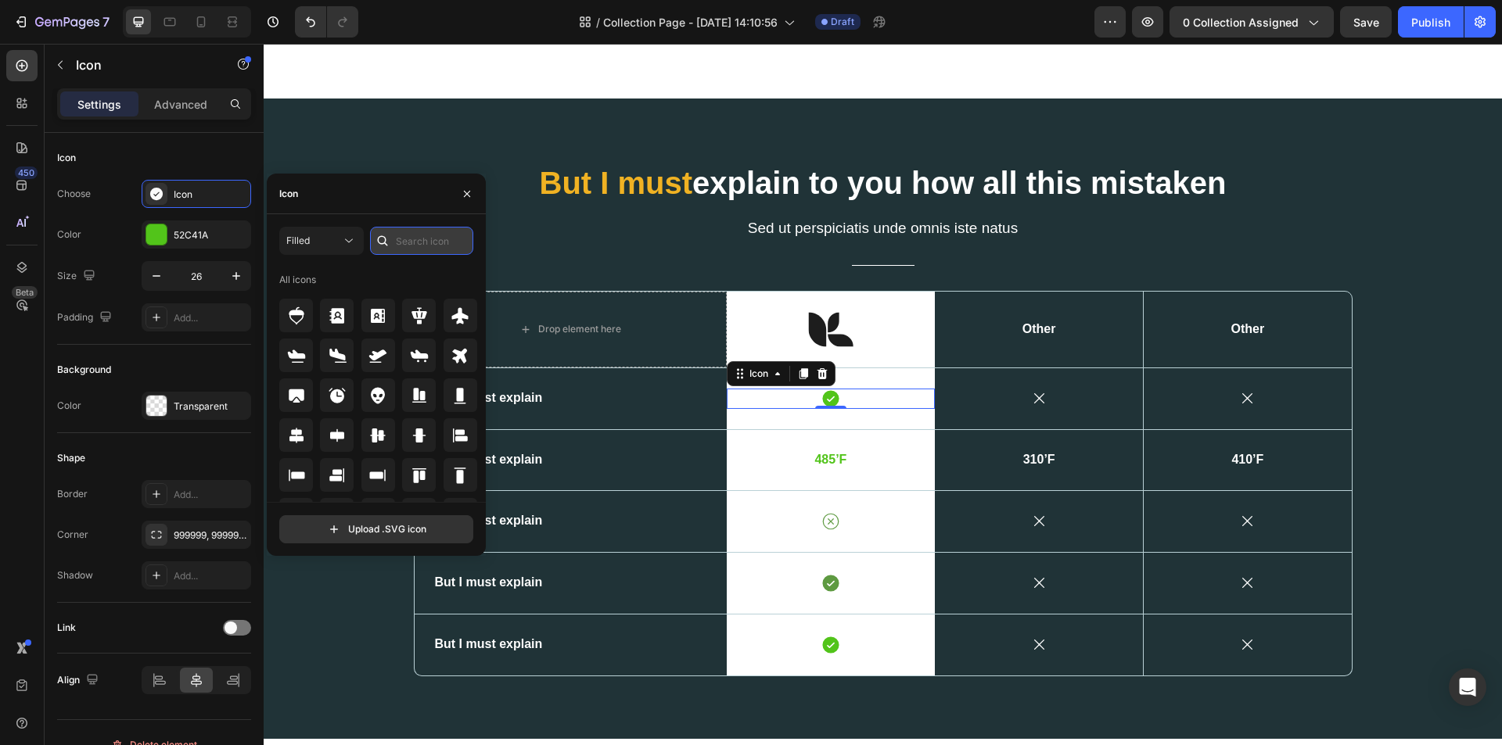
click at [404, 239] on input "text" at bounding box center [421, 241] width 103 height 28
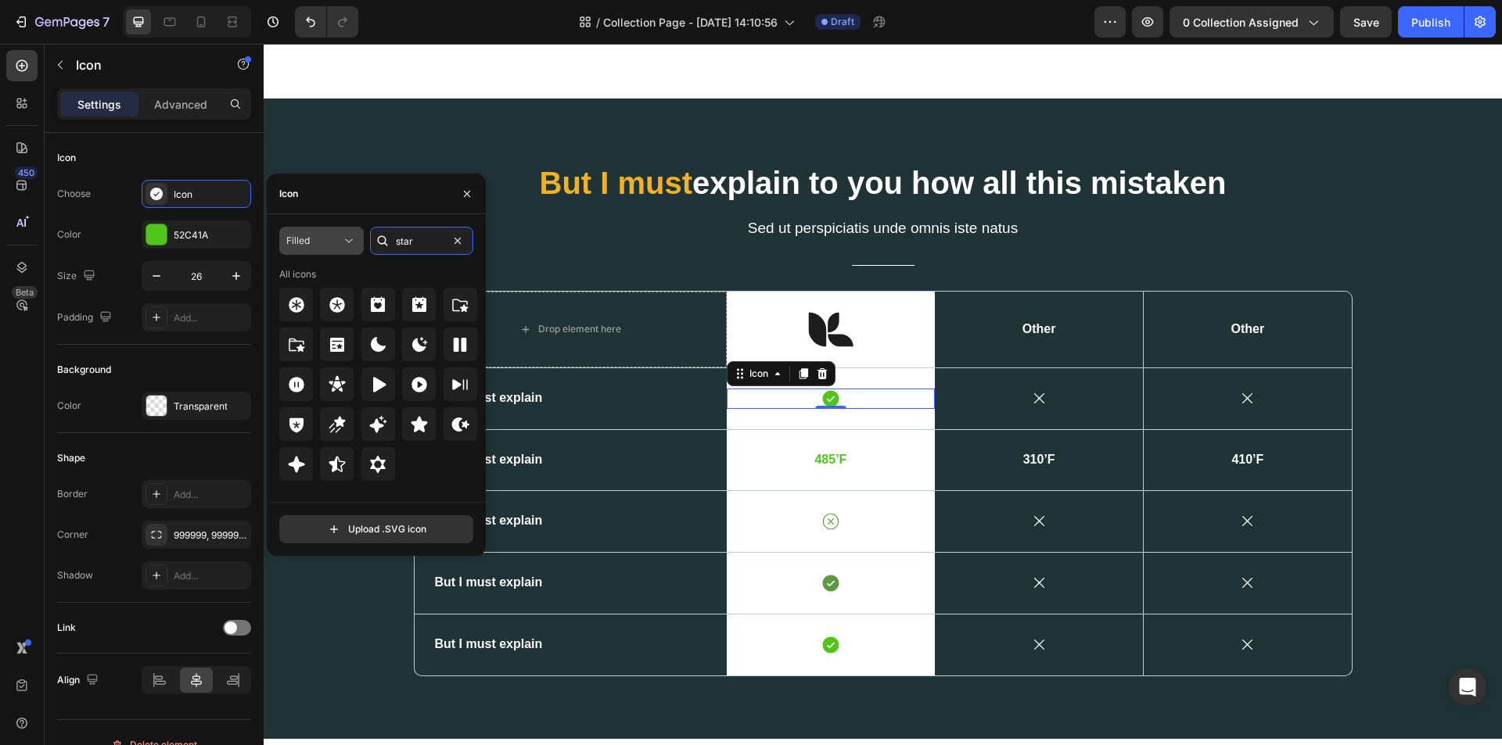
type input "star"
click at [318, 242] on div "Filled" at bounding box center [313, 241] width 55 height 14
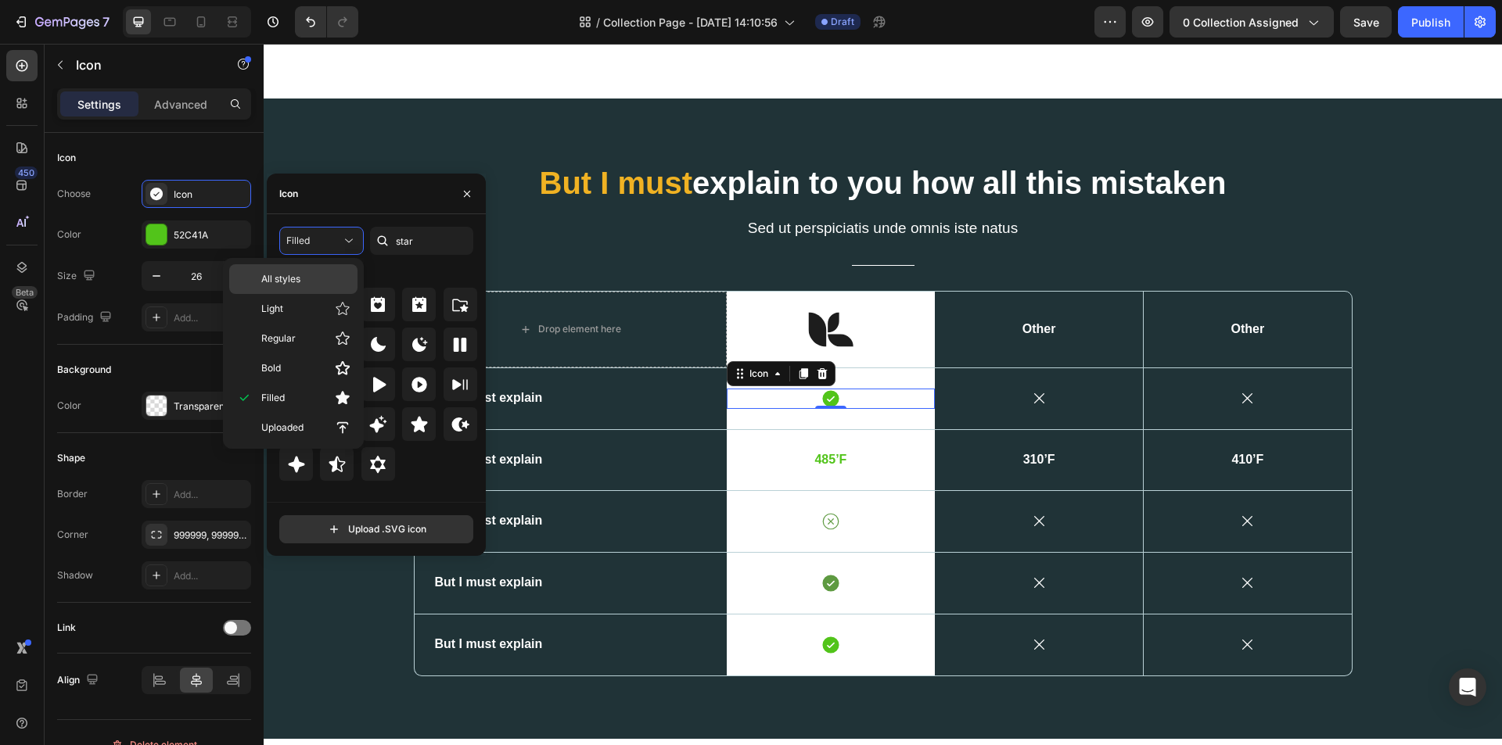
click at [300, 273] on span "All styles" at bounding box center [280, 279] width 39 height 14
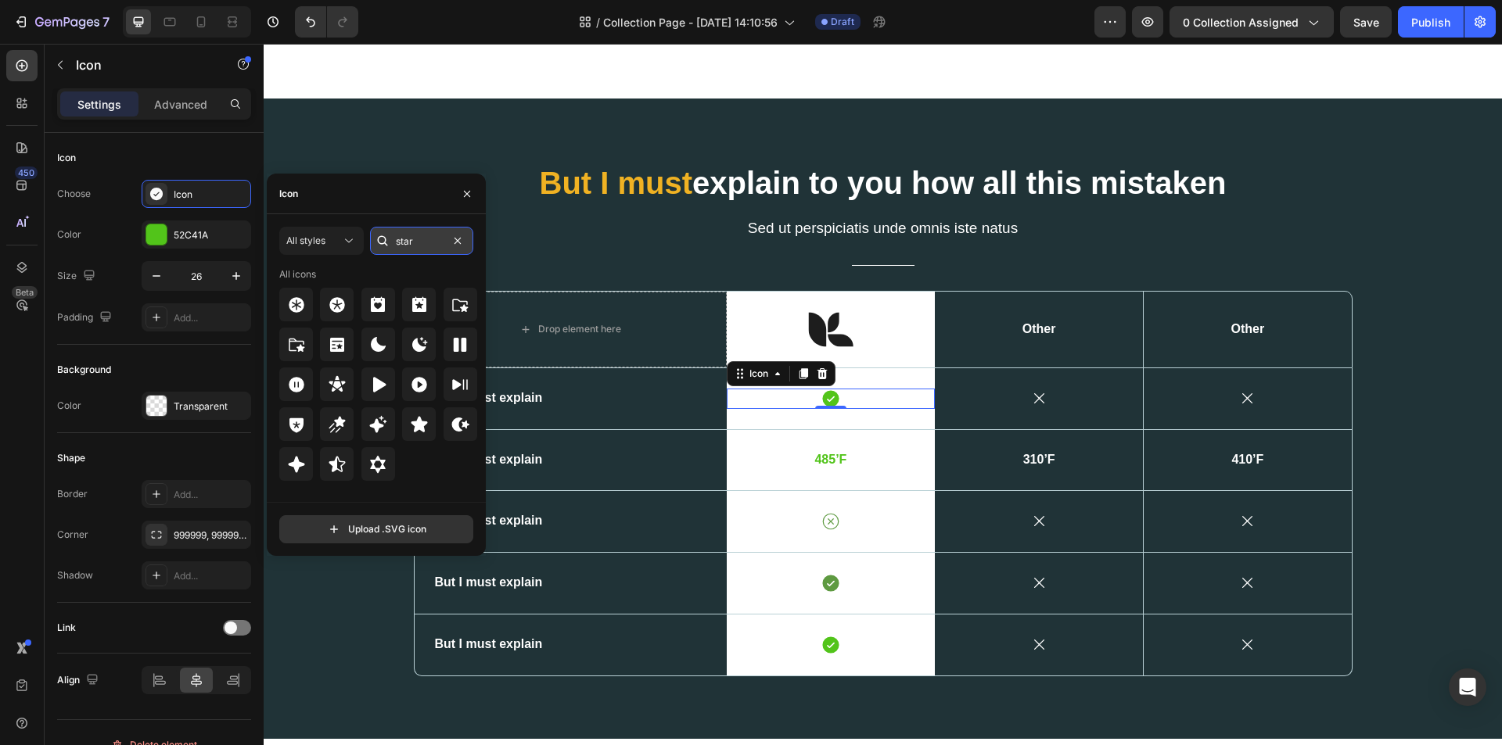
click at [433, 242] on input "star" at bounding box center [421, 241] width 103 height 28
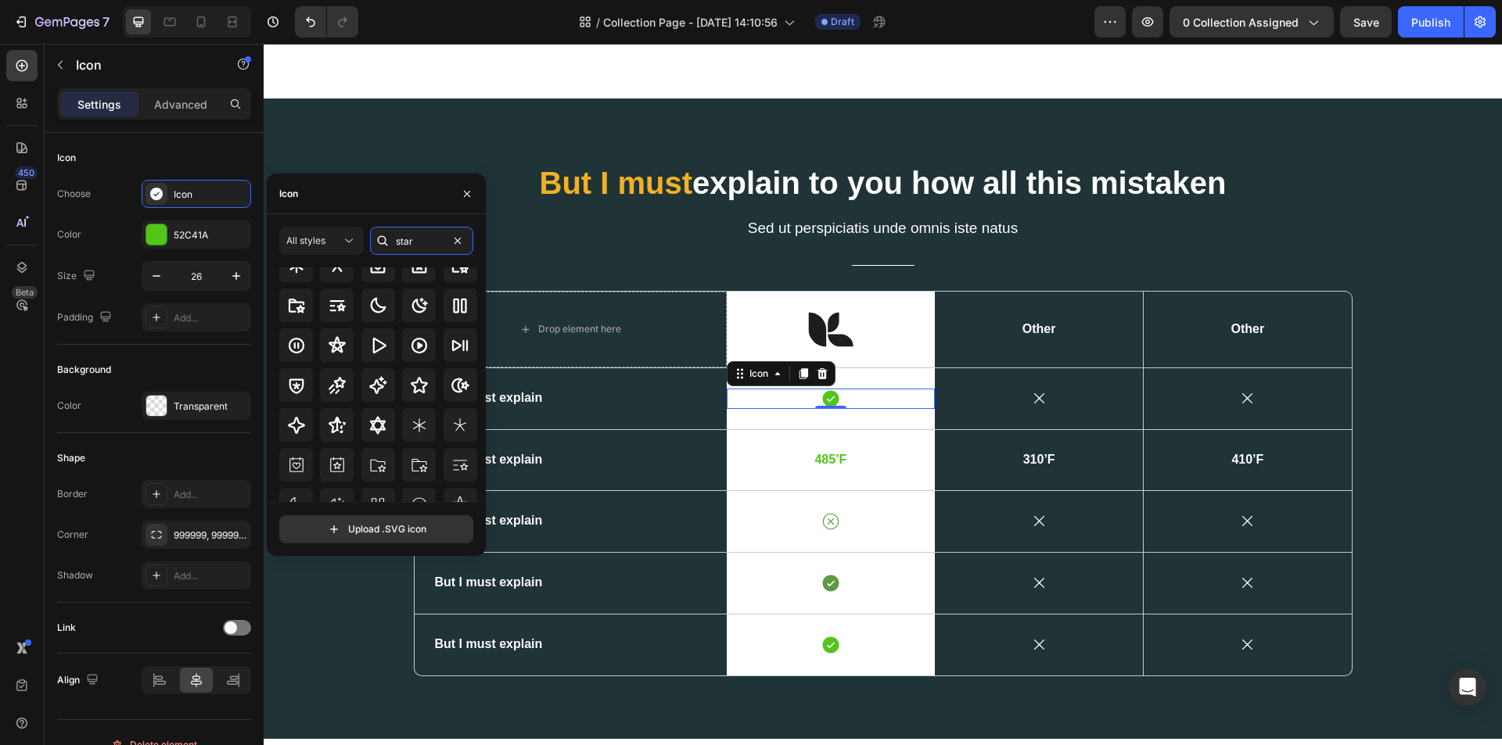
scroll to position [16, 0]
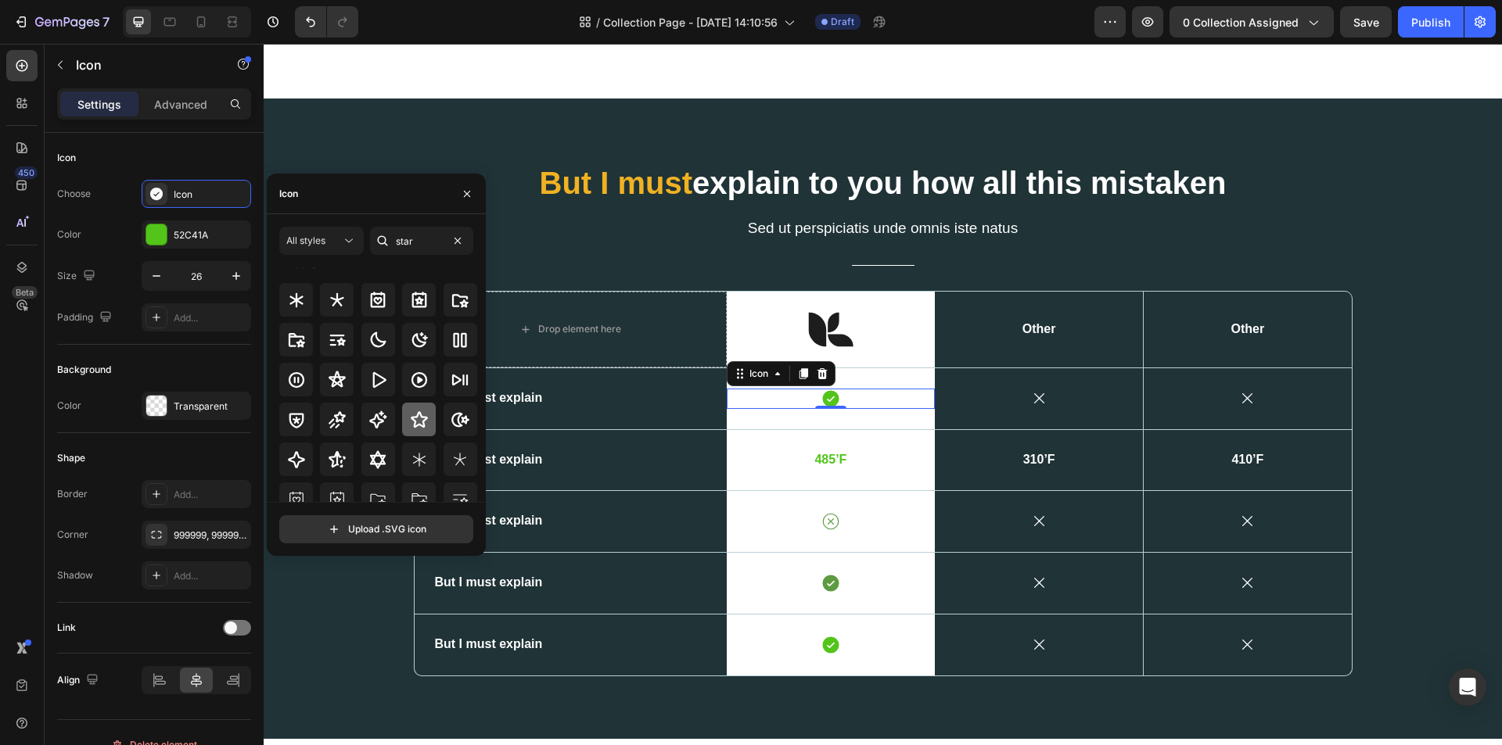
click at [424, 422] on icon at bounding box center [419, 420] width 19 height 19
click at [1008, 428] on div "Icon" at bounding box center [1039, 398] width 208 height 61
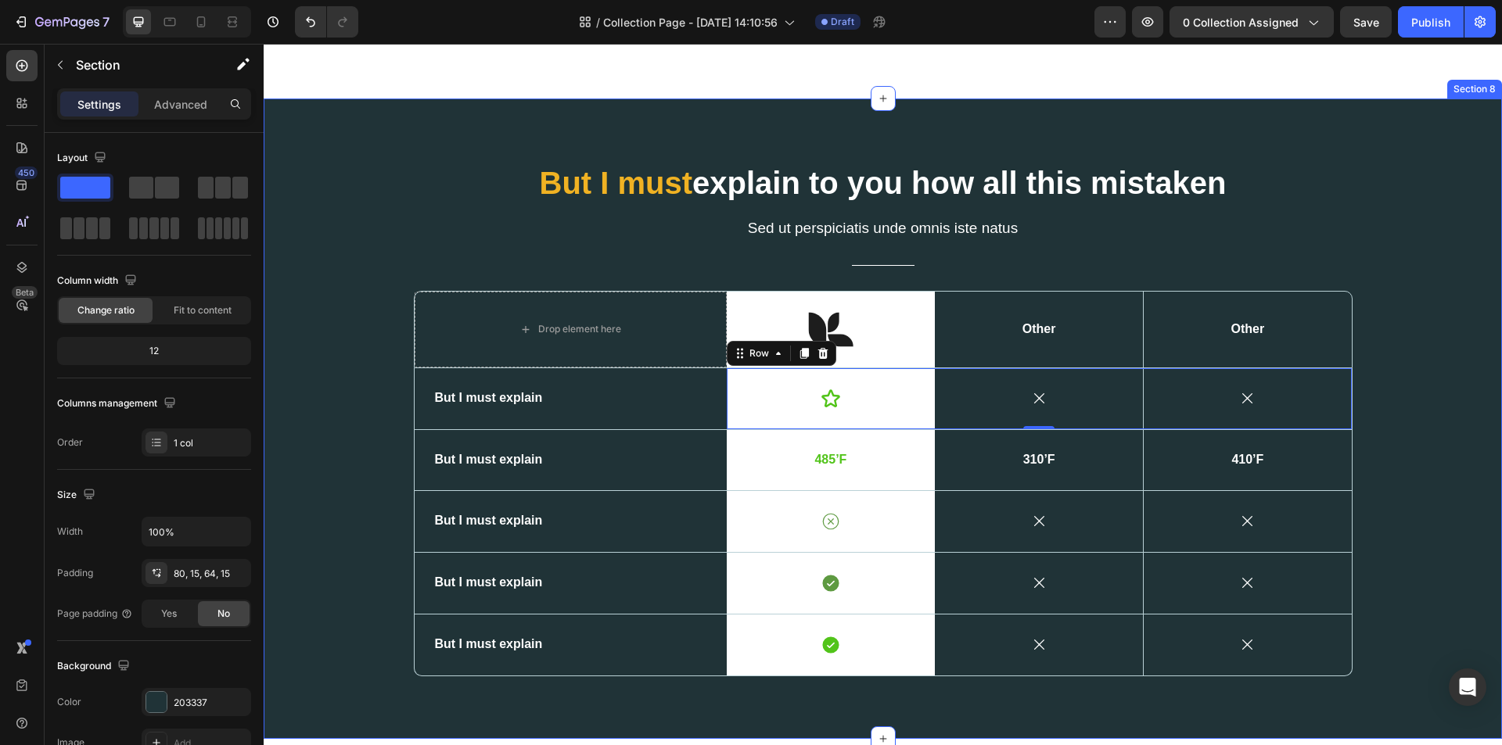
click at [1411, 397] on div "But I must explain to you how all this mistaken Heading Sed ut perspiciatis und…" at bounding box center [882, 425] width 1215 height 528
